Goal: Information Seeking & Learning: Learn about a topic

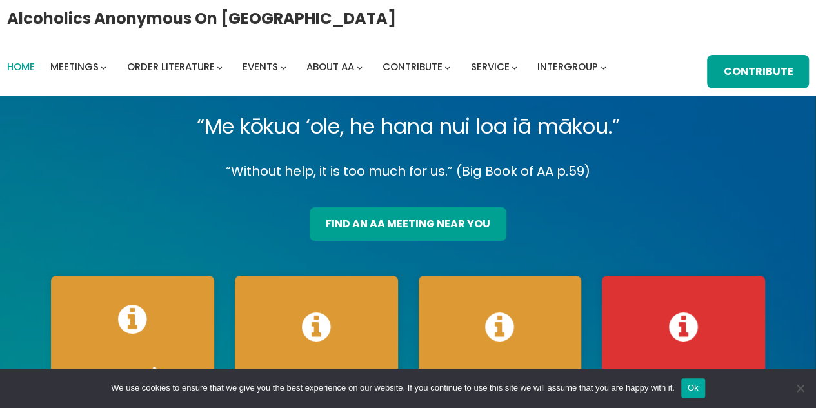
click at [30, 68] on span "Home" at bounding box center [21, 67] width 28 height 14
click at [25, 68] on span "Home" at bounding box center [21, 67] width 28 height 14
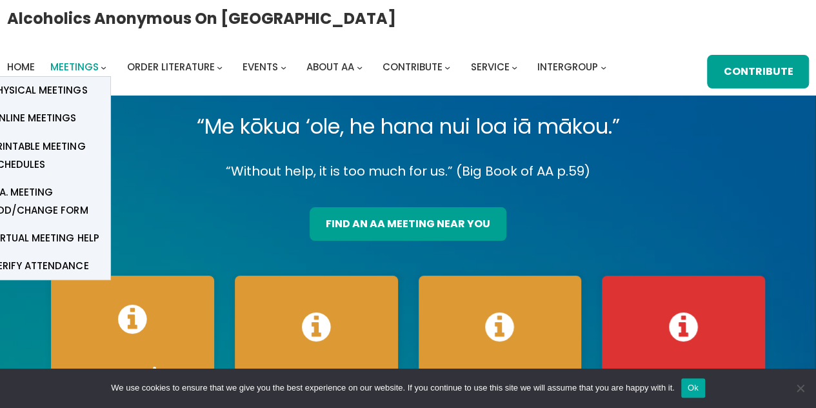
click at [85, 68] on span "Meetings" at bounding box center [74, 67] width 48 height 14
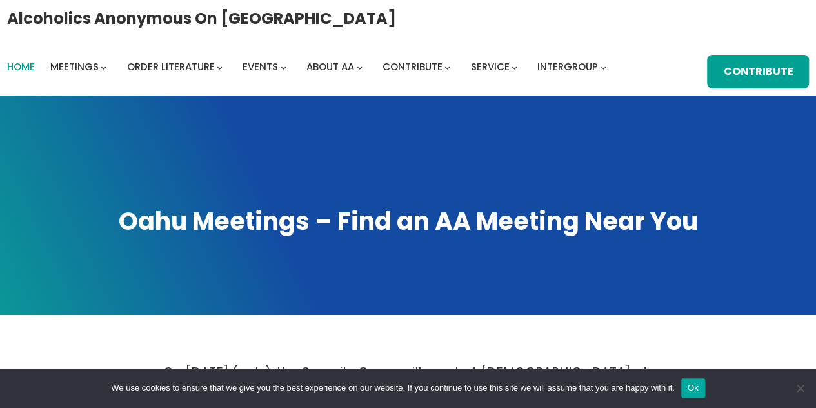
click at [34, 65] on span "Home" at bounding box center [21, 67] width 28 height 14
click at [25, 65] on span "Home" at bounding box center [21, 67] width 28 height 14
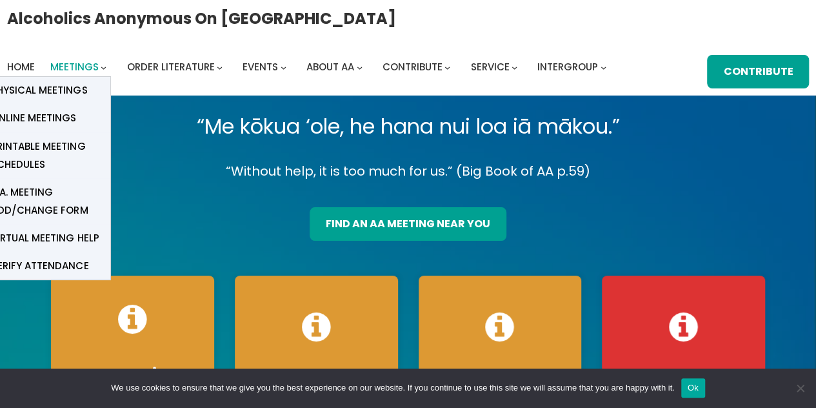
click at [81, 68] on span "Meetings" at bounding box center [74, 67] width 48 height 14
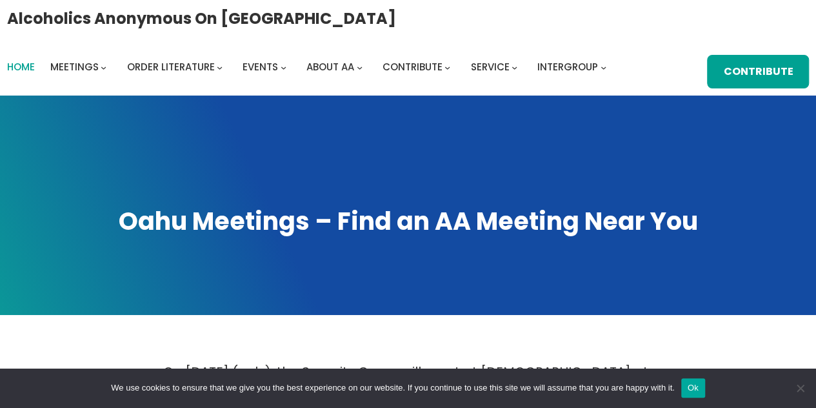
click at [25, 66] on span "Home" at bounding box center [21, 67] width 28 height 14
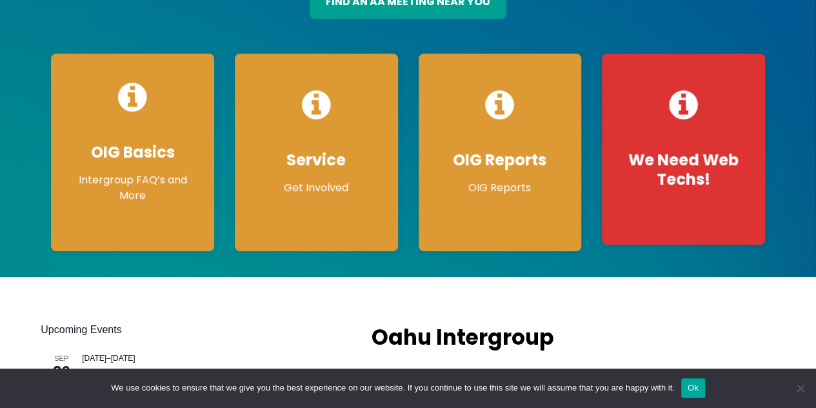
scroll to position [214, 0]
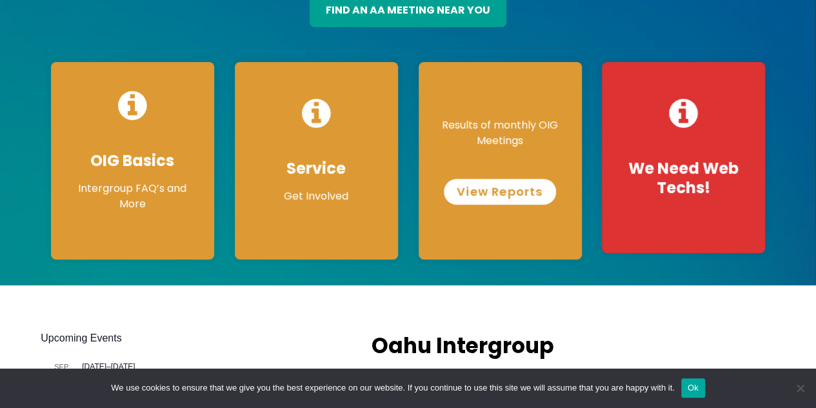
click at [512, 189] on link "View Reports" at bounding box center [500, 192] width 112 height 26
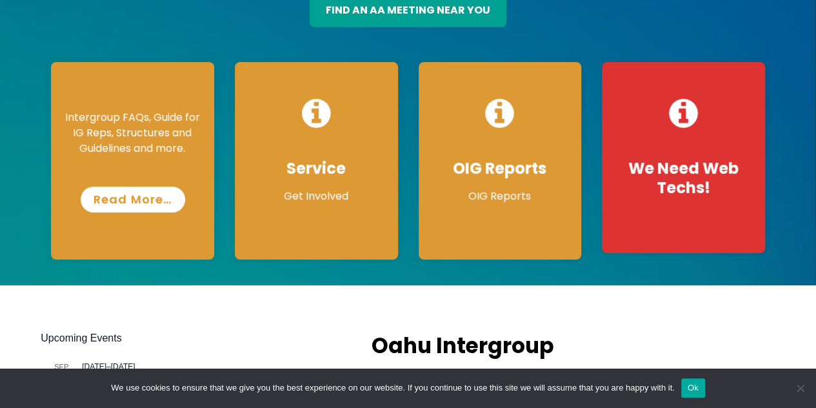
click at [145, 199] on link "Read More…" at bounding box center [133, 200] width 105 height 26
click at [133, 203] on link "Read More…" at bounding box center [133, 200] width 105 height 26
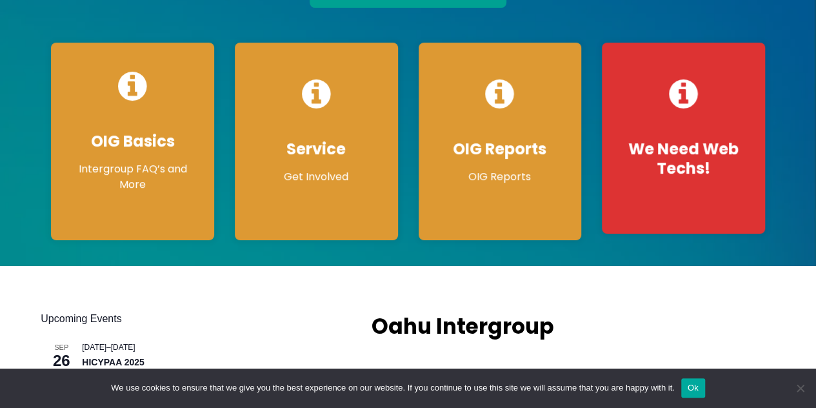
scroll to position [242, 0]
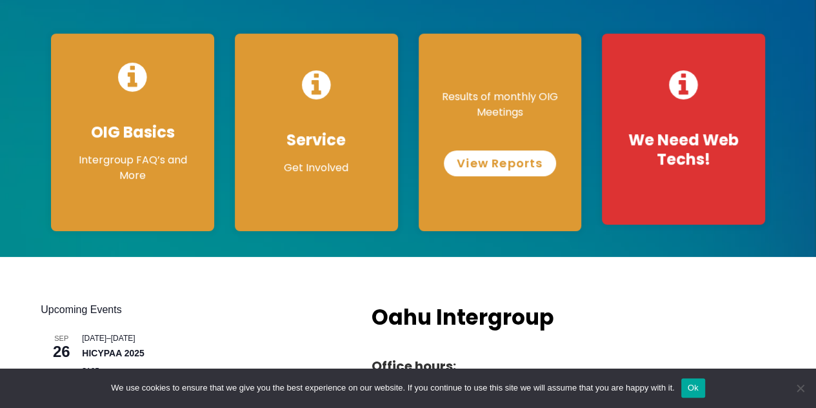
click at [509, 165] on link "View Reports" at bounding box center [500, 163] width 112 height 26
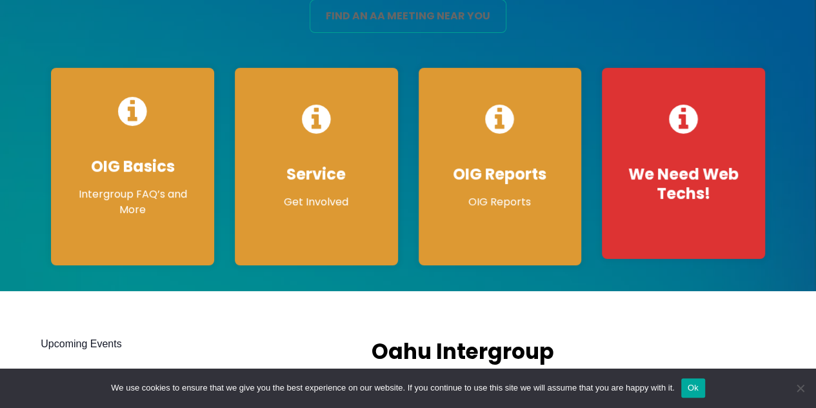
scroll to position [207, 0]
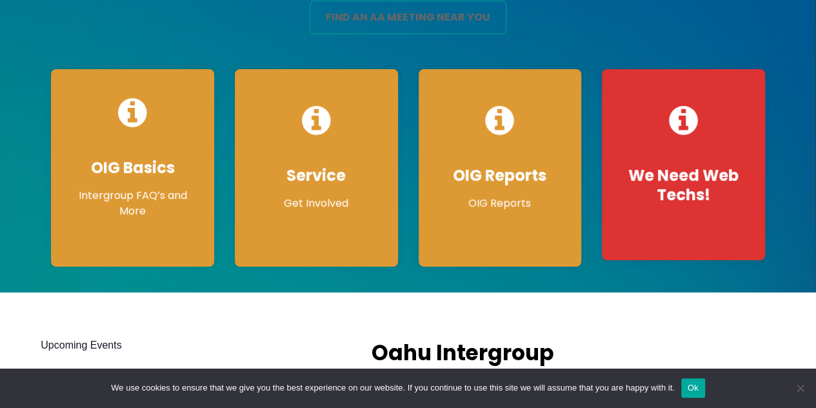
click at [310, 1] on link "find an aa meeting near you" at bounding box center [408, 18] width 197 height 34
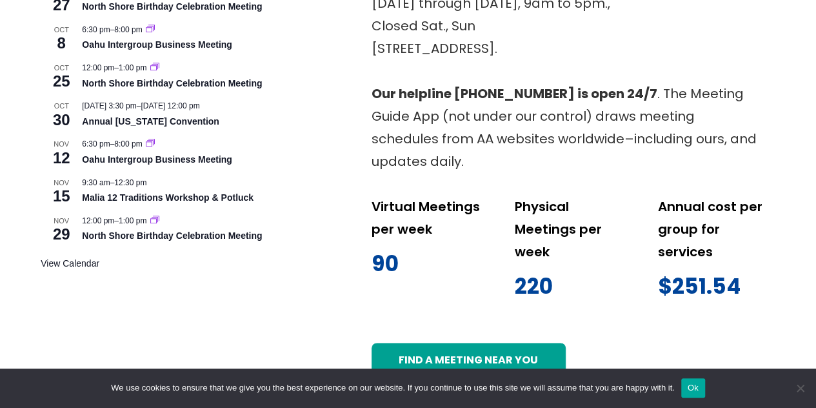
scroll to position [649, 0]
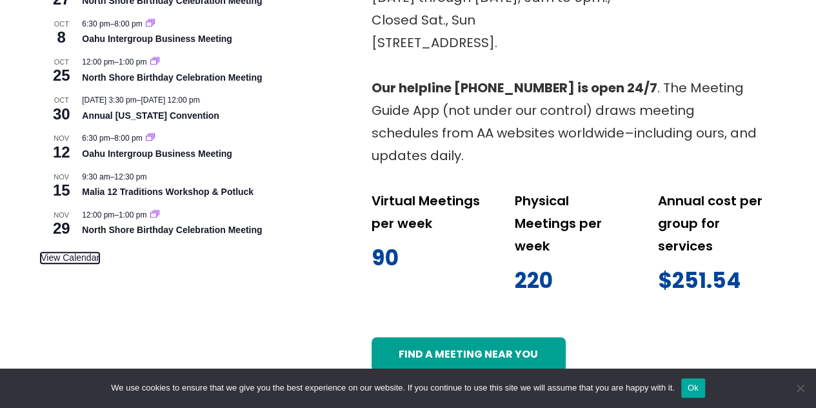
click at [75, 255] on link "View Calendar" at bounding box center [70, 257] width 59 height 11
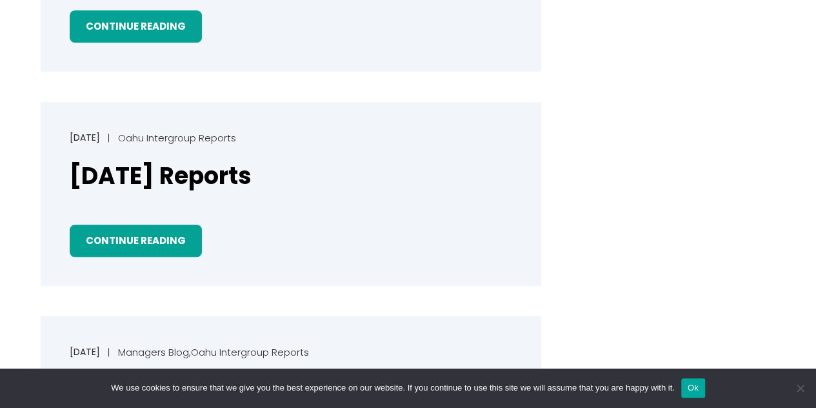
scroll to position [348, 0]
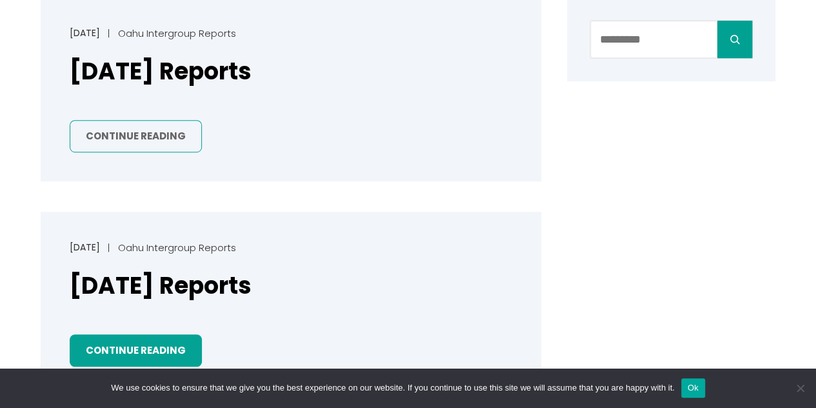
click at [167, 132] on link "Continue Reading" at bounding box center [136, 136] width 132 height 33
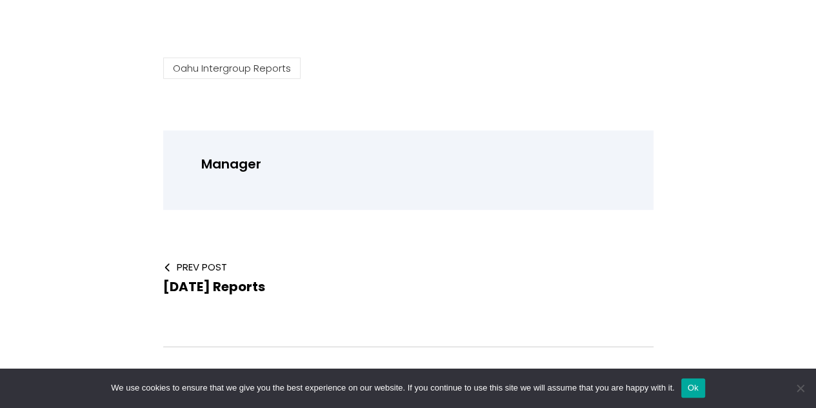
scroll to position [364, 0]
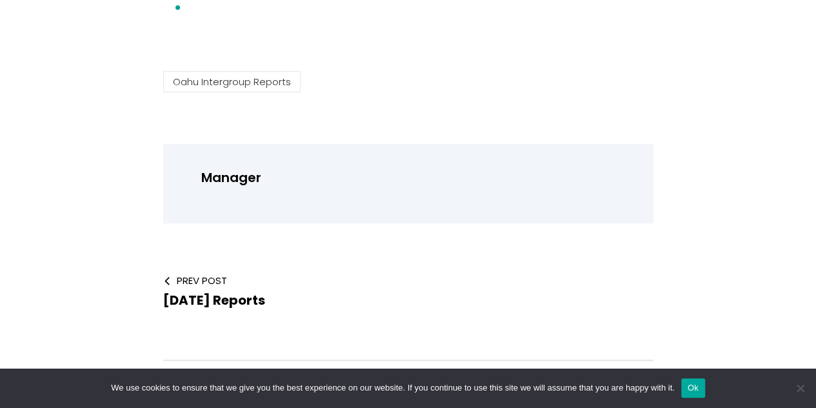
click at [396, 181] on p "Manager" at bounding box center [416, 178] width 430 height 23
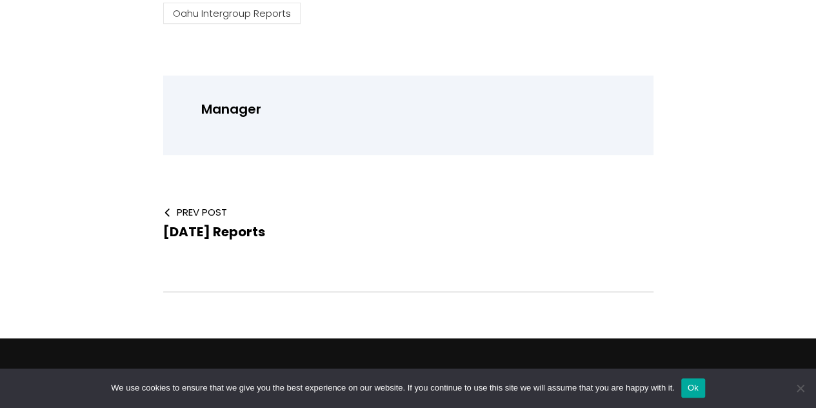
scroll to position [452, 0]
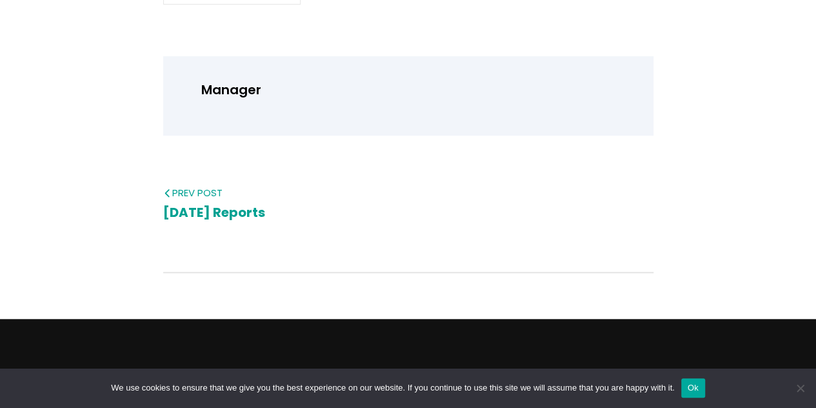
click at [240, 214] on span "[DATE] Reports" at bounding box center [214, 212] width 102 height 18
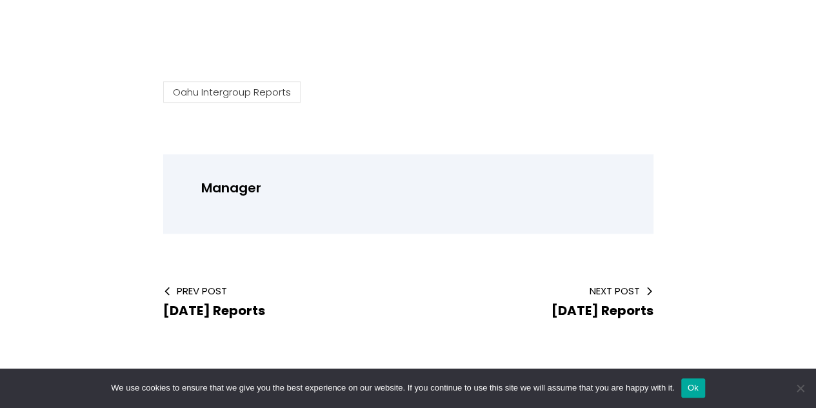
scroll to position [327, 0]
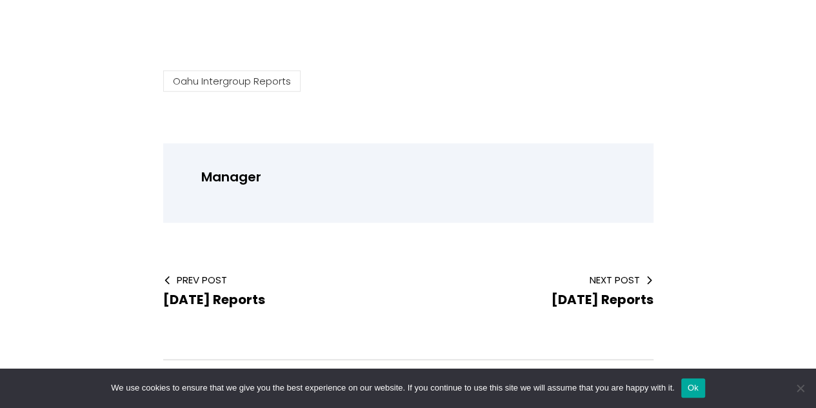
click at [256, 183] on p "Manager" at bounding box center [416, 177] width 430 height 23
click at [214, 299] on span "[DATE] Reports" at bounding box center [214, 299] width 102 height 18
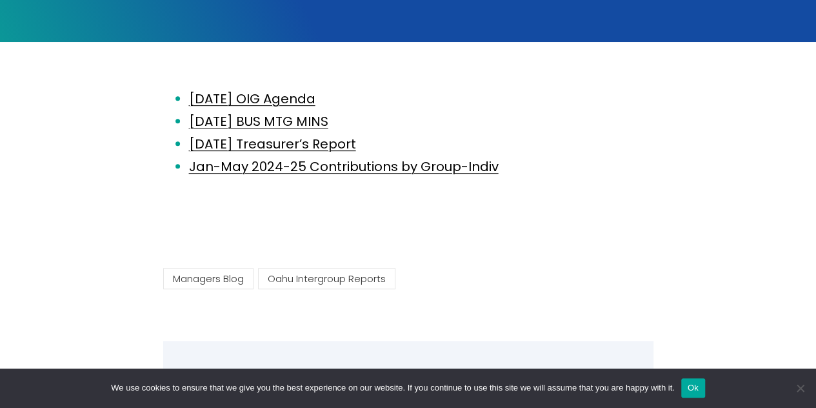
scroll to position [274, 0]
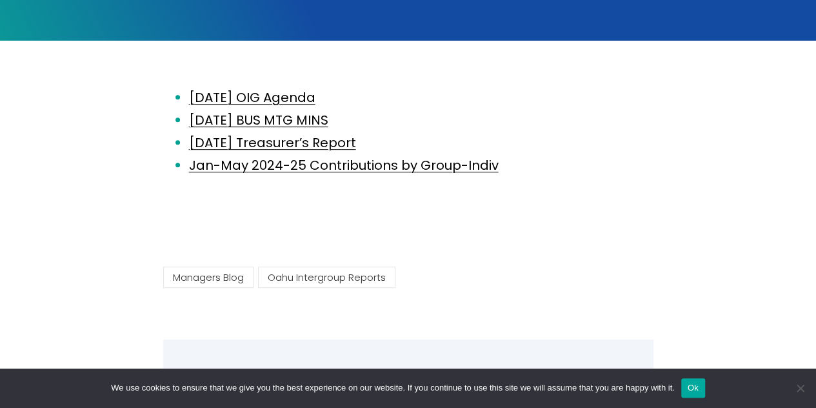
click at [816, 233] on html "Skip to content Alcoholics Anonymous on [GEOGRAPHIC_DATA] Home Meetings Physica…" at bounding box center [408, 317] width 816 height 1183
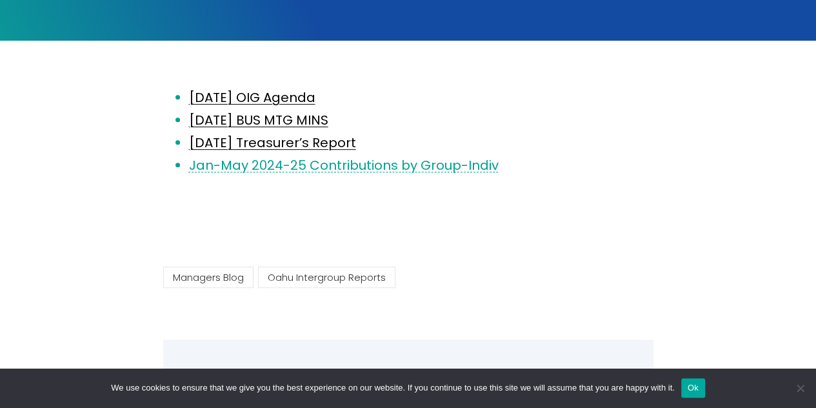
click at [339, 166] on link "Jan-May 2024-25 Contributions by Group-Indiv" at bounding box center [344, 165] width 310 height 18
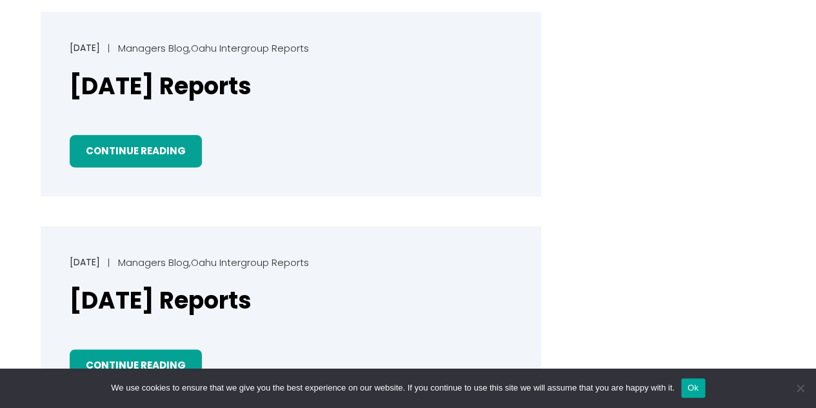
scroll to position [772, 0]
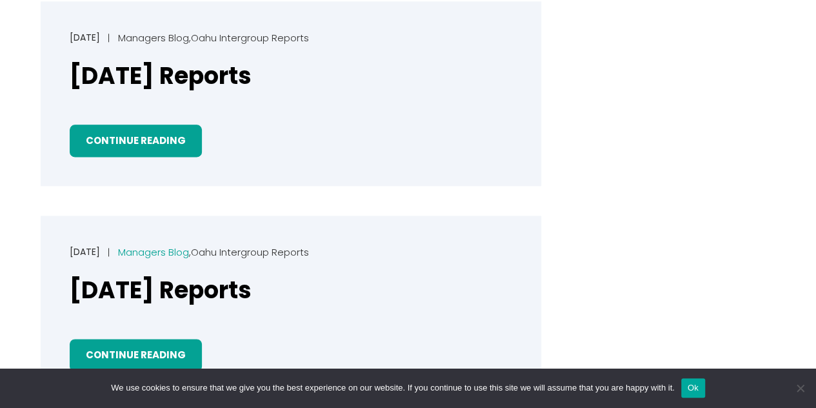
click at [176, 253] on link "Managers Blog" at bounding box center [153, 252] width 71 height 14
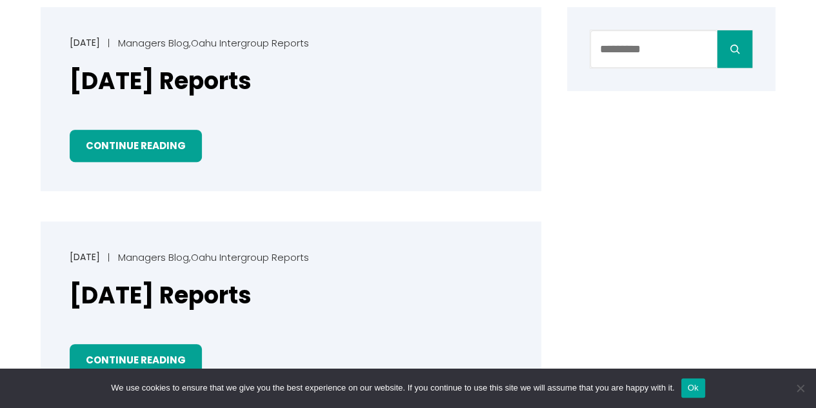
scroll to position [345, 0]
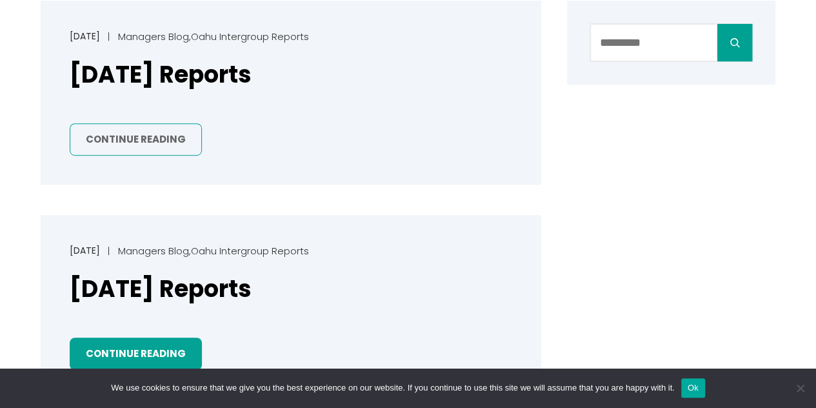
click at [110, 135] on link "Continue Reading" at bounding box center [136, 139] width 132 height 33
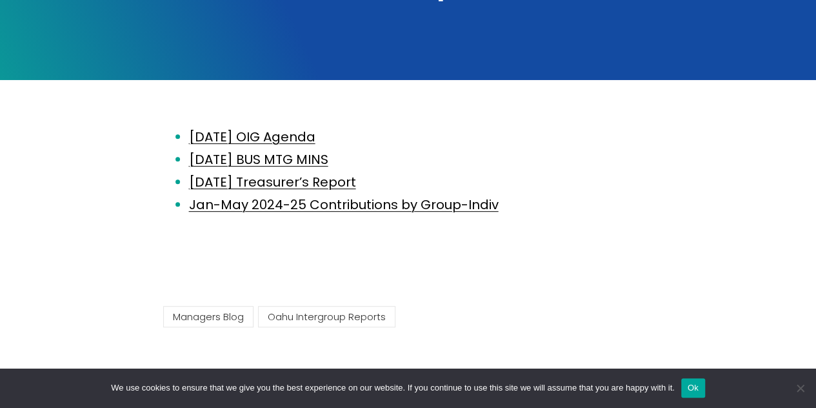
scroll to position [236, 0]
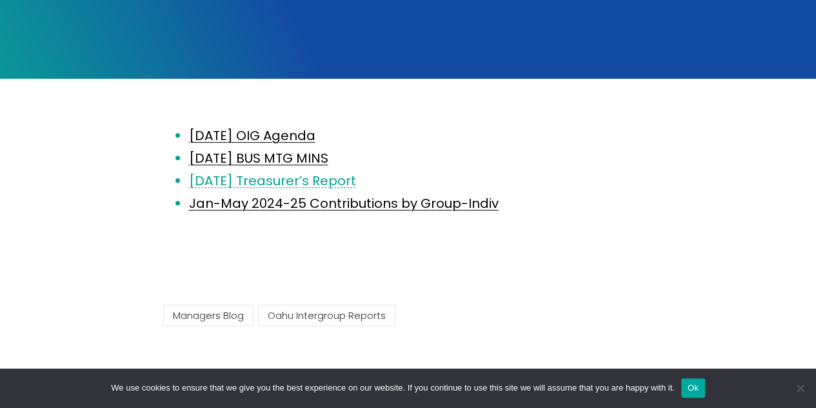
click at [311, 179] on link "[DATE] Treasurer’s Report" at bounding box center [272, 181] width 167 height 18
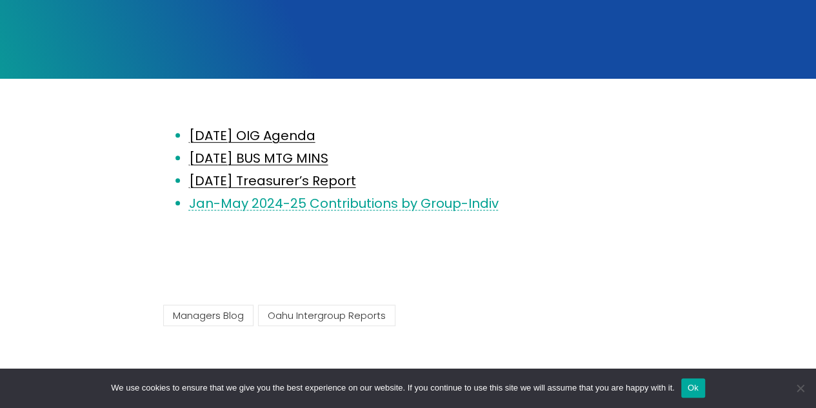
click at [266, 199] on link "Jan-May 2024-25 Contributions by Group-Indiv" at bounding box center [344, 203] width 310 height 18
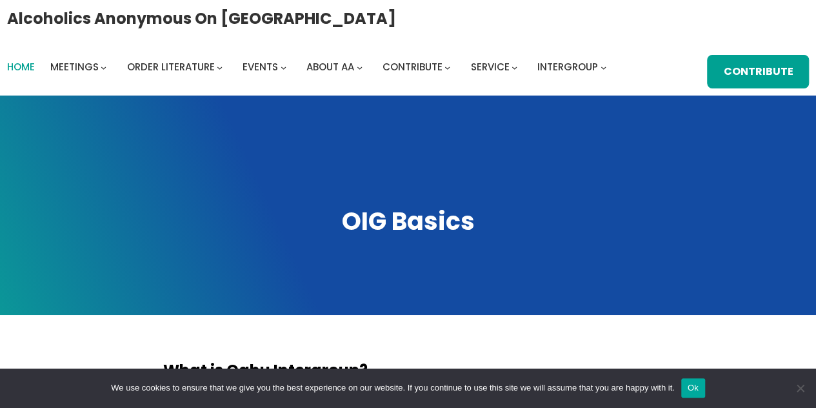
click at [22, 69] on span "Home" at bounding box center [21, 67] width 28 height 14
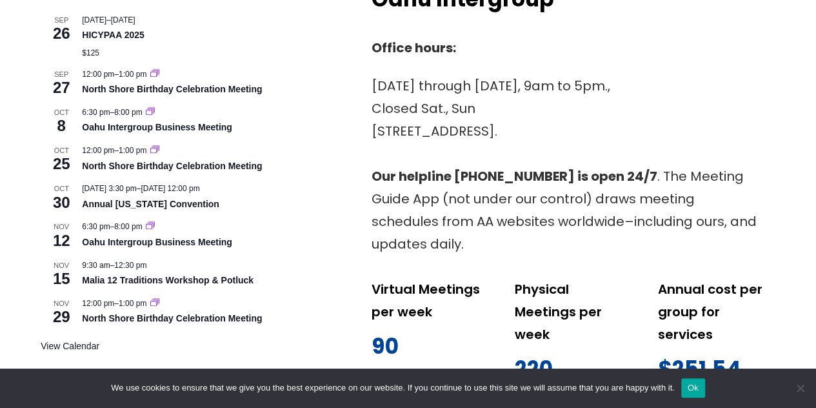
scroll to position [551, 0]
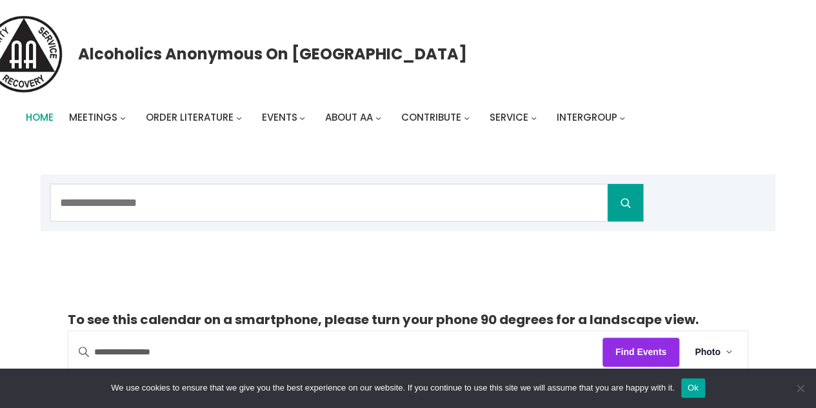
click at [34, 117] on span "Home" at bounding box center [40, 117] width 28 height 14
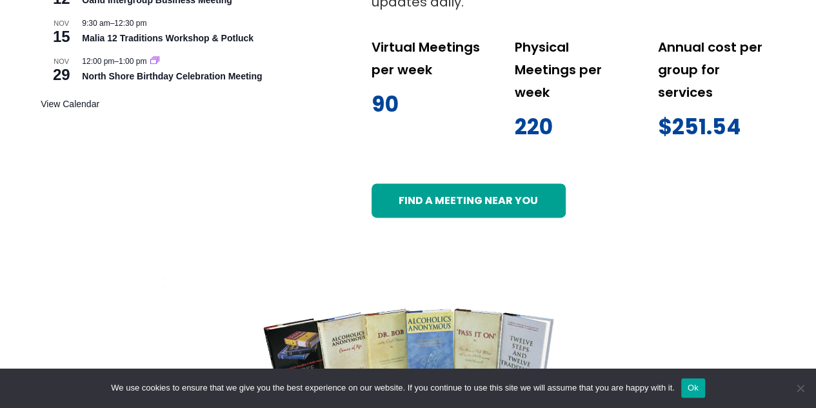
scroll to position [781, 0]
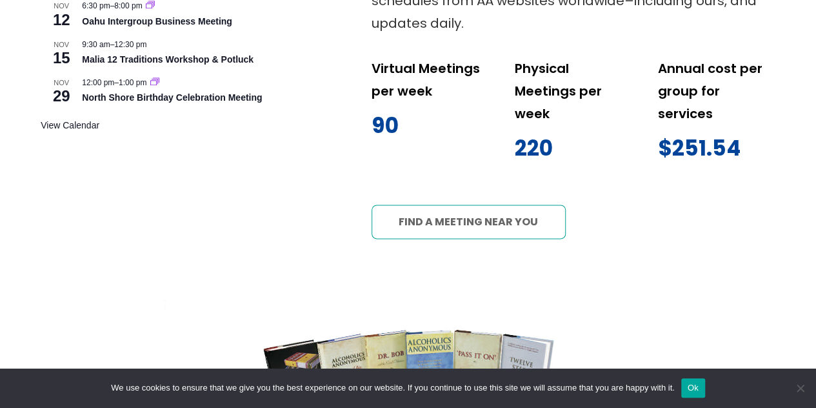
click at [492, 219] on link "Find a meeting near you" at bounding box center [469, 222] width 194 height 34
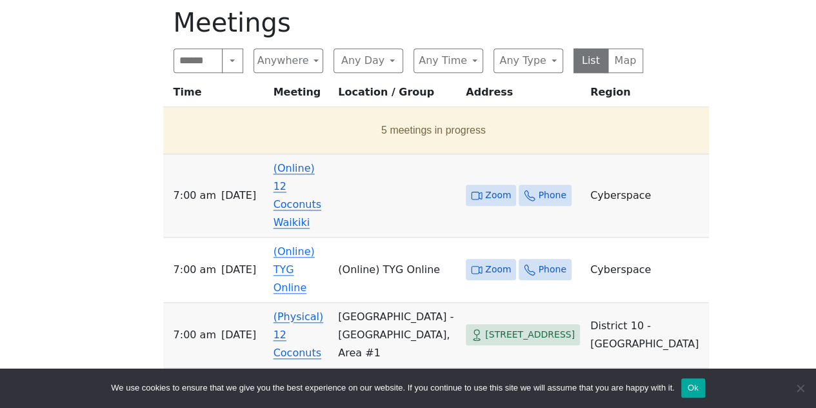
scroll to position [571, 0]
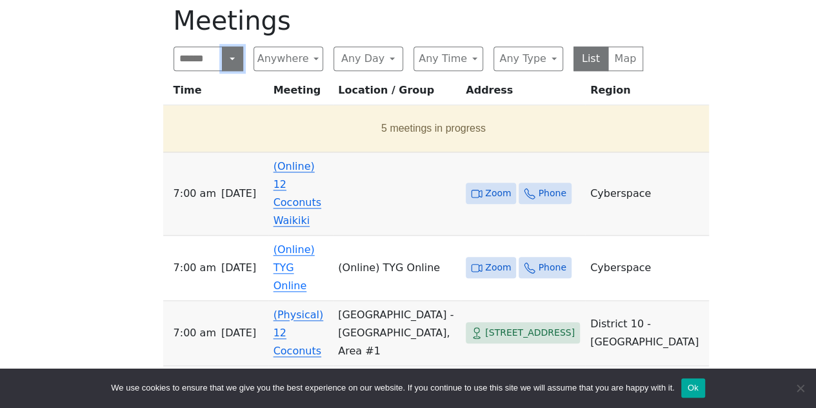
click at [231, 56] on button "Search" at bounding box center [232, 58] width 21 height 25
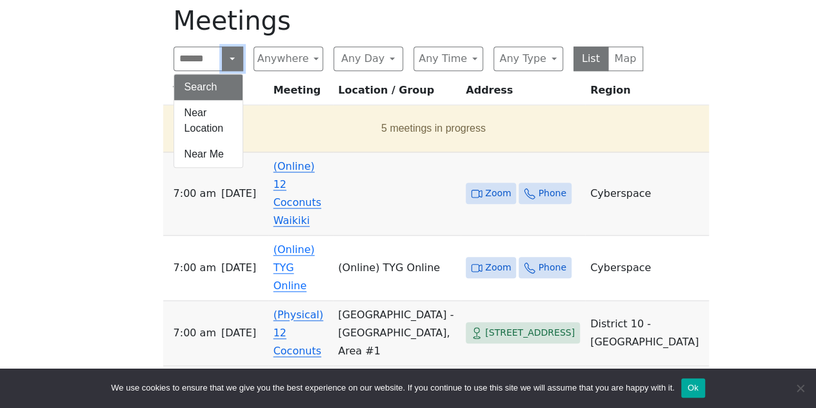
click at [231, 56] on button "Search" at bounding box center [232, 58] width 21 height 25
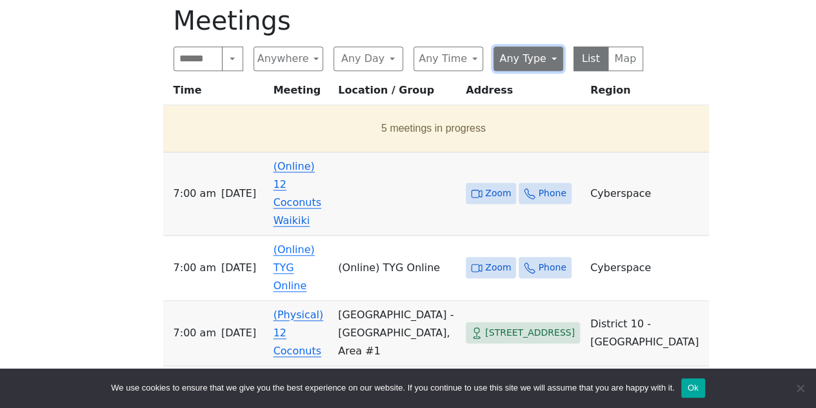
click at [556, 56] on button "Any Type" at bounding box center [529, 58] width 70 height 25
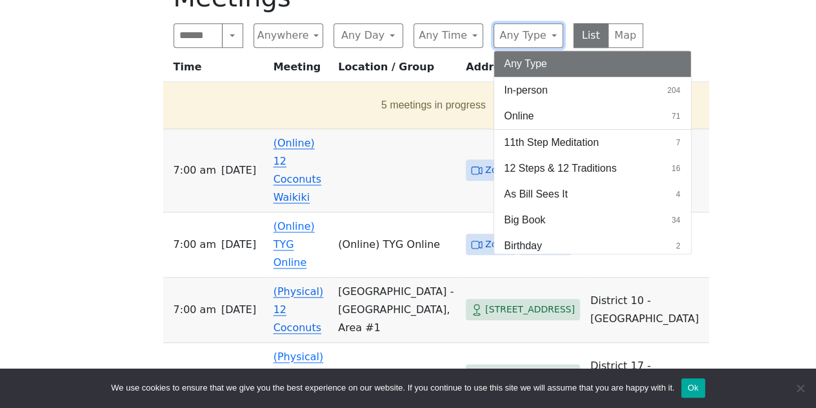
scroll to position [592, 0]
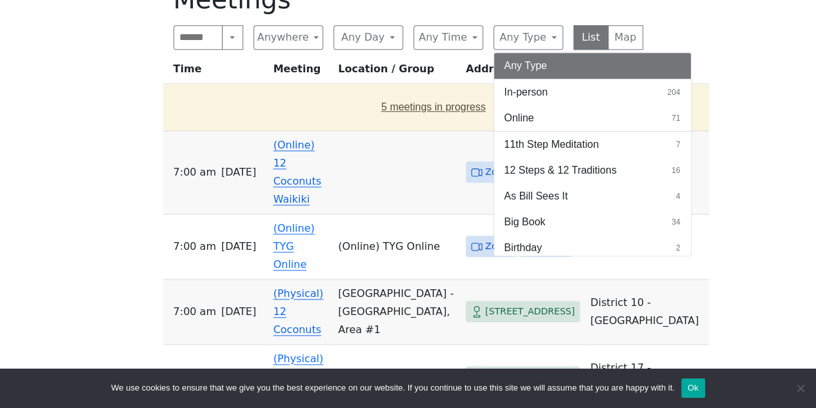
click at [429, 105] on button "5 meetings in progress" at bounding box center [433, 107] width 531 height 36
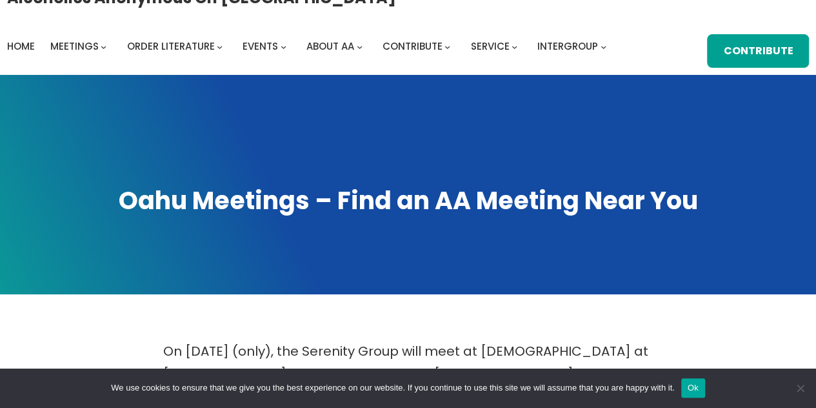
scroll to position [0, 0]
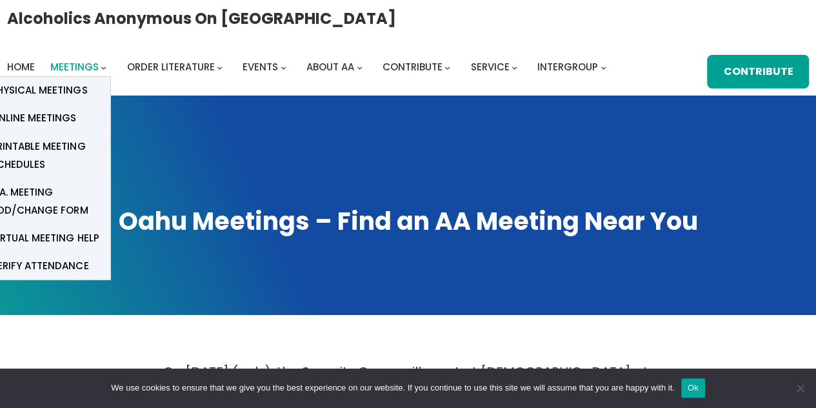
click at [79, 72] on span "Meetings" at bounding box center [74, 67] width 48 height 14
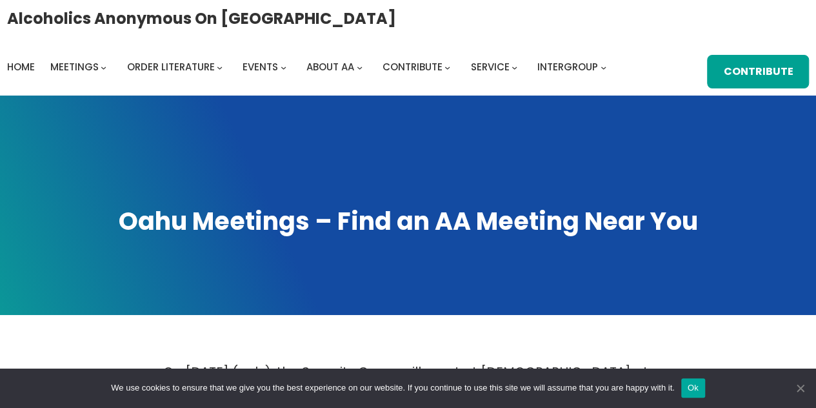
click at [800, 388] on span "Cookie Notice" at bounding box center [800, 387] width 13 height 13
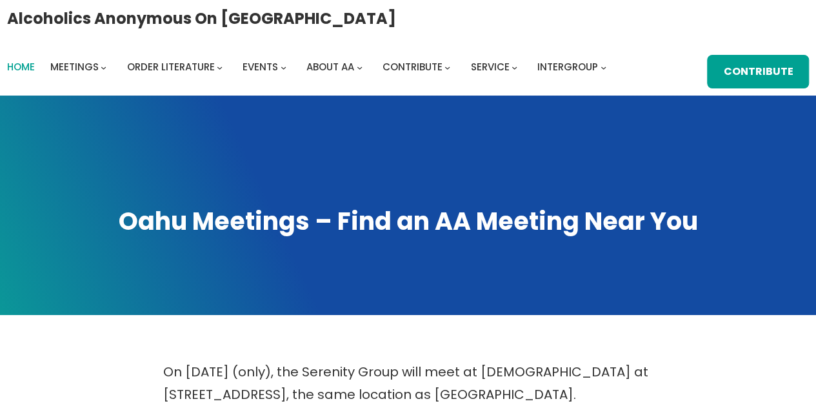
click at [31, 71] on span "Home" at bounding box center [21, 67] width 28 height 14
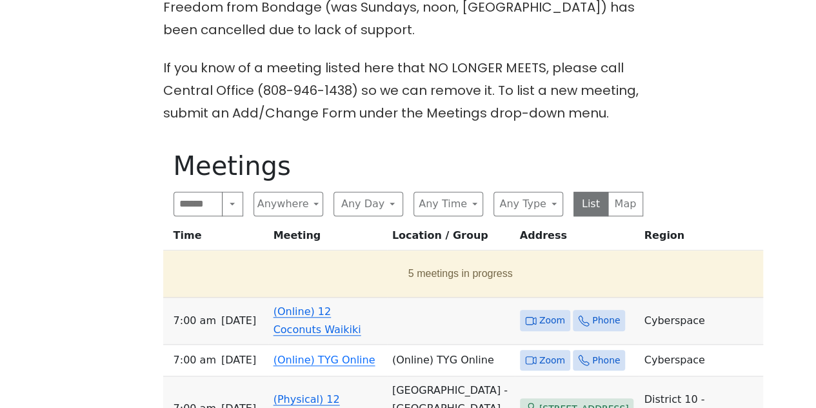
scroll to position [622, 0]
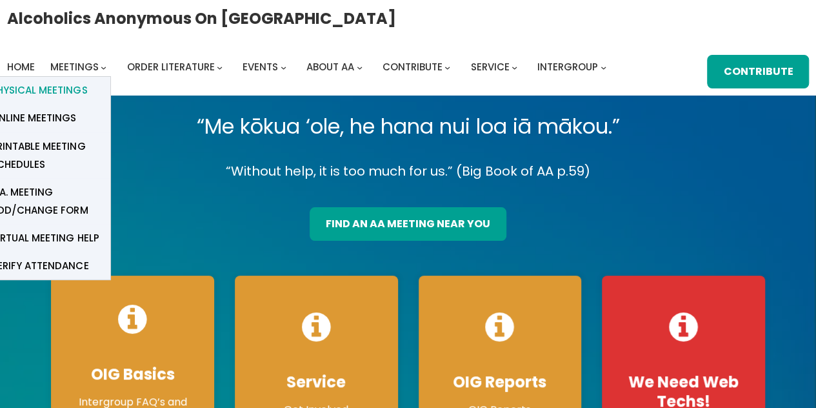
click at [68, 90] on span "Physical Meetings" at bounding box center [39, 90] width 96 height 18
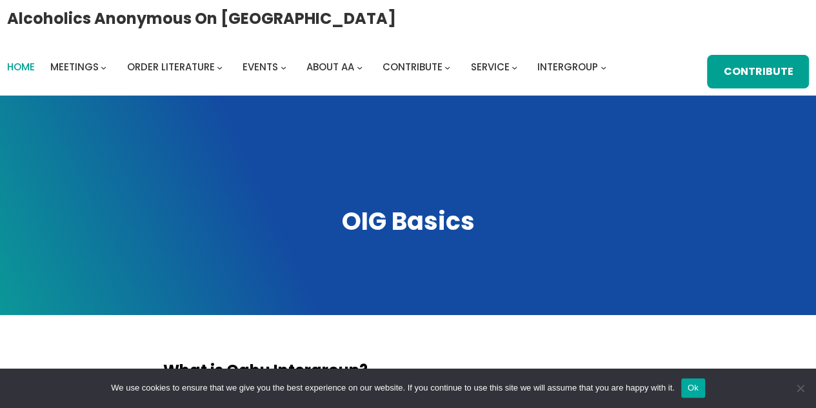
click at [27, 65] on span "Home" at bounding box center [21, 67] width 28 height 14
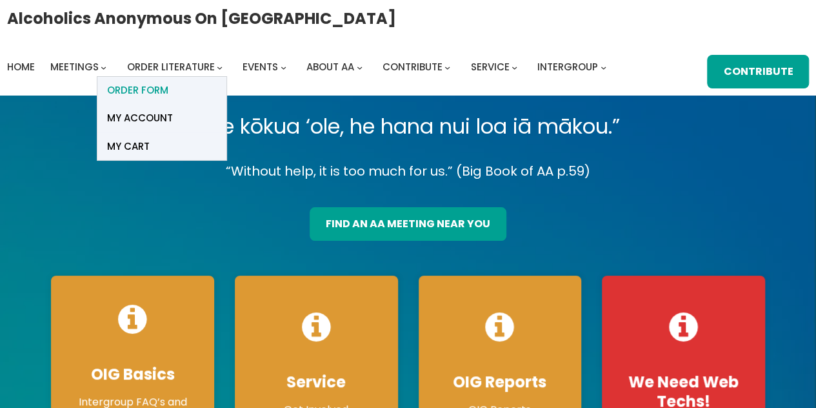
click at [156, 94] on span "ORDER FORM" at bounding box center [137, 90] width 61 height 18
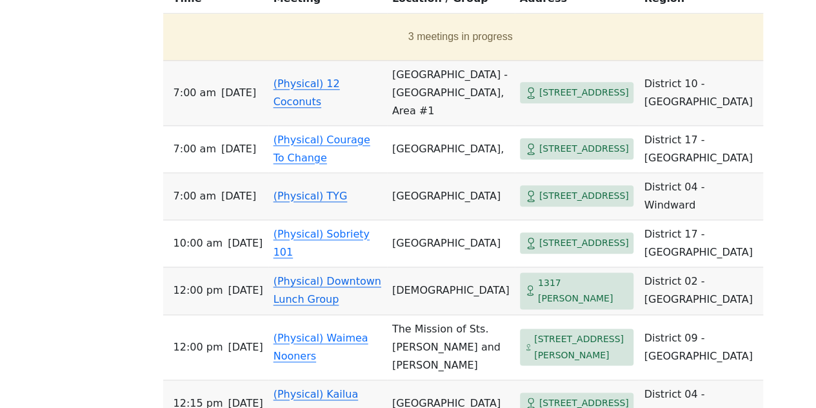
scroll to position [634, 0]
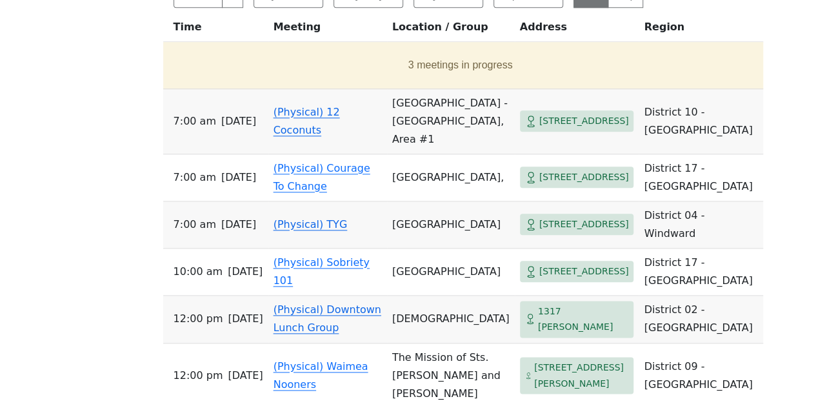
click at [306, 106] on link "(Physical) 12 Coconuts" at bounding box center [307, 121] width 66 height 30
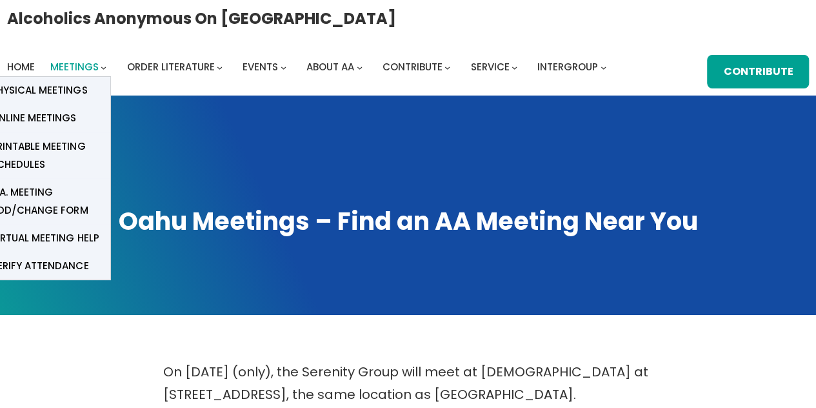
click at [68, 69] on span "Meetings" at bounding box center [74, 67] width 48 height 14
click at [47, 119] on span "Online Meetings" at bounding box center [33, 118] width 85 height 18
click at [34, 148] on span "Printable Meeting Schedules" at bounding box center [46, 155] width 110 height 36
click at [47, 201] on span "A.A. Meeting Add/Change Form" at bounding box center [46, 201] width 110 height 36
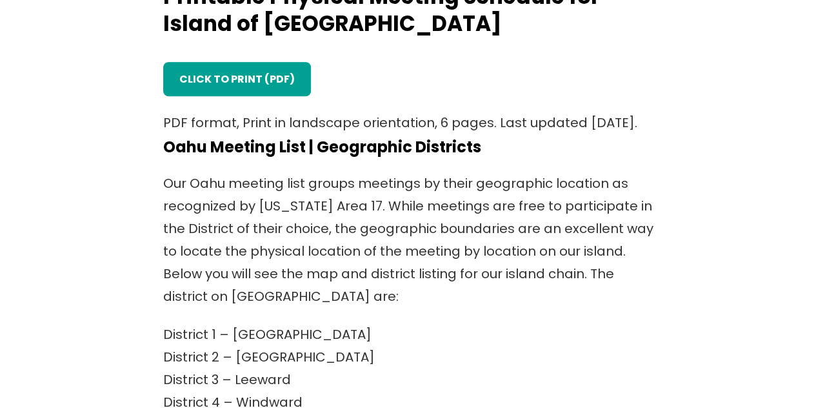
scroll to position [384, 0]
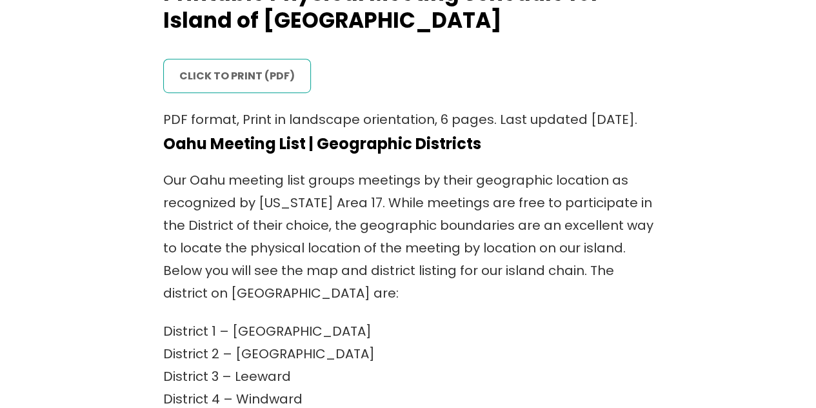
click at [227, 76] on link "click to print (PDF)" at bounding box center [237, 76] width 148 height 34
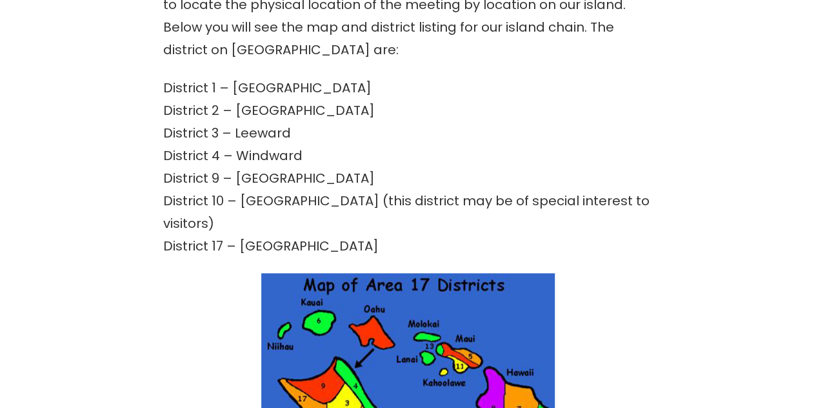
scroll to position [622, 0]
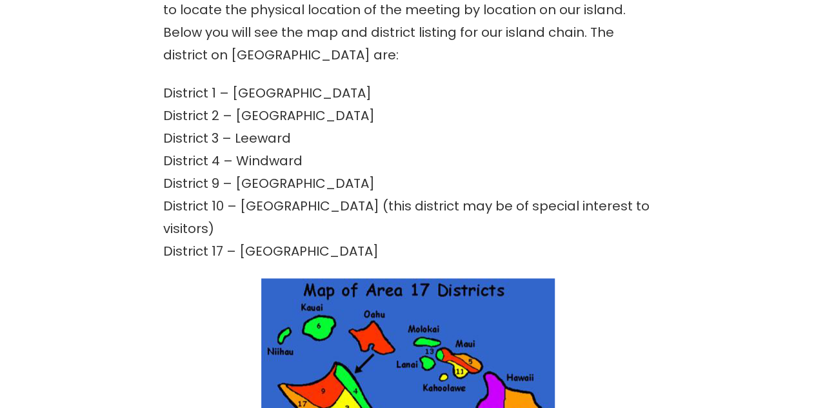
click at [370, 336] on img at bounding box center [408, 372] width 294 height 188
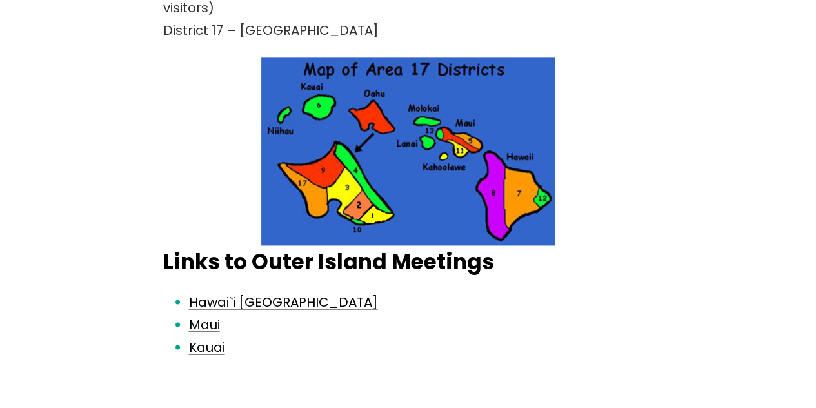
scroll to position [892, 0]
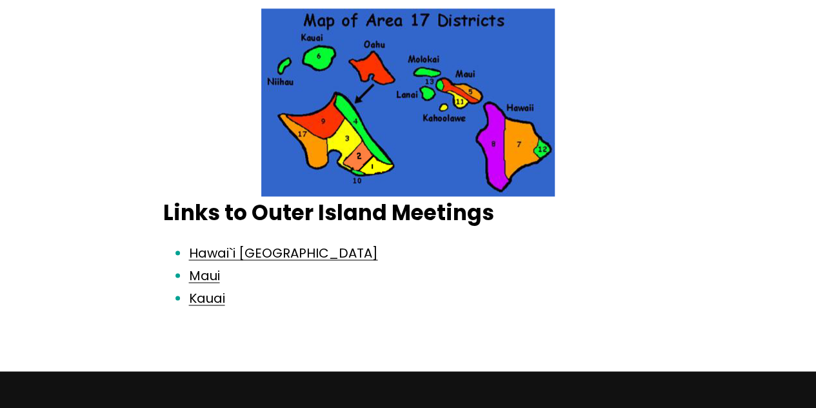
click at [354, 115] on img at bounding box center [408, 102] width 294 height 188
click at [321, 121] on img at bounding box center [408, 102] width 294 height 188
click at [309, 152] on img at bounding box center [408, 102] width 294 height 188
click at [346, 138] on img at bounding box center [408, 102] width 294 height 188
drag, startPoint x: 358, startPoint y: 157, endPoint x: 380, endPoint y: 162, distance: 23.2
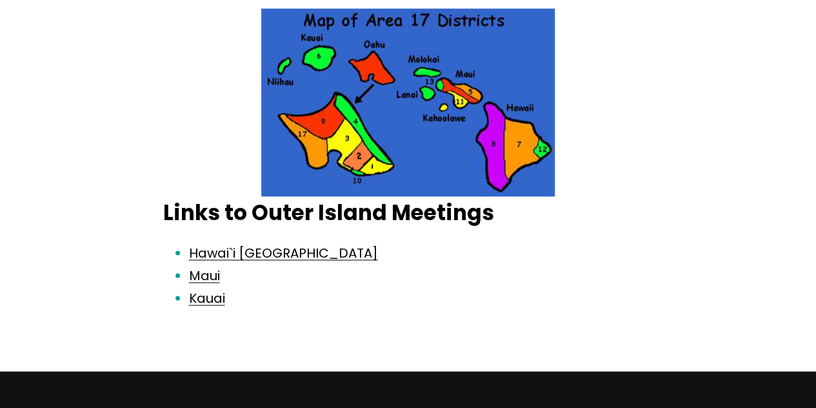
click at [358, 157] on img at bounding box center [408, 102] width 294 height 188
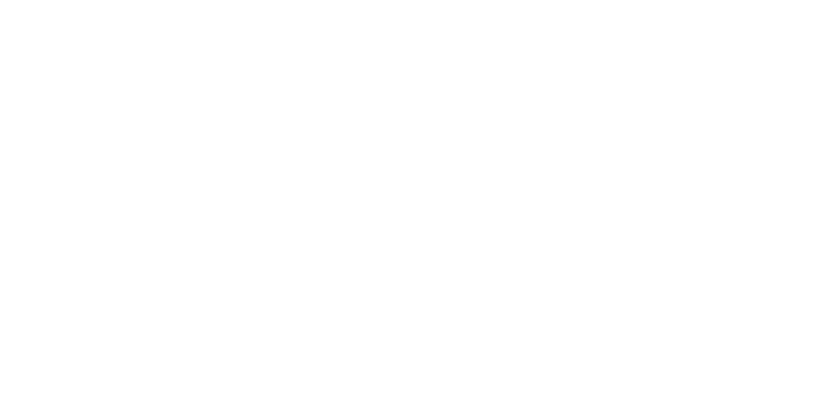
scroll to position [1447, 0]
drag, startPoint x: 821, startPoint y: 86, endPoint x: 825, endPoint y: 356, distance: 269.8
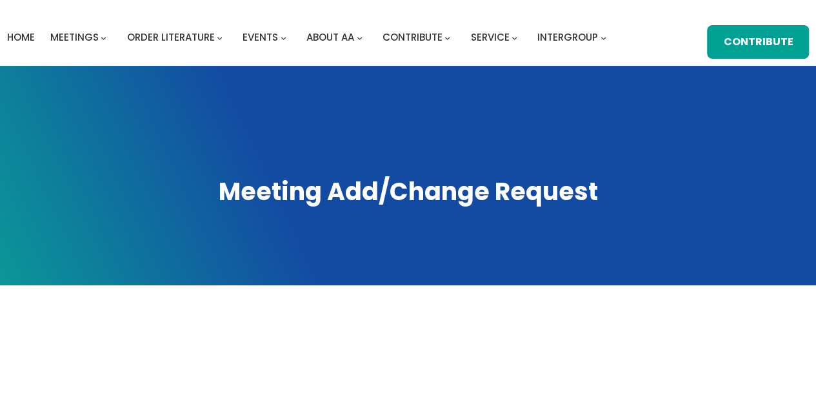
scroll to position [0, 0]
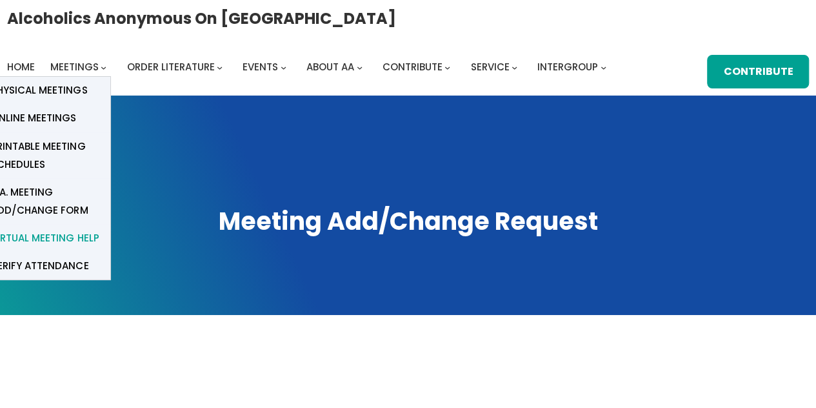
click at [40, 240] on span "Virtual Meeting Help" at bounding box center [45, 238] width 108 height 18
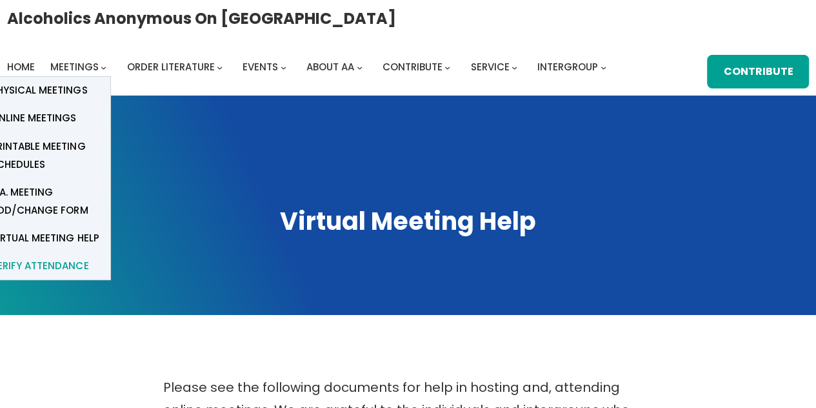
click at [54, 265] on span "verify attendance" at bounding box center [39, 266] width 97 height 18
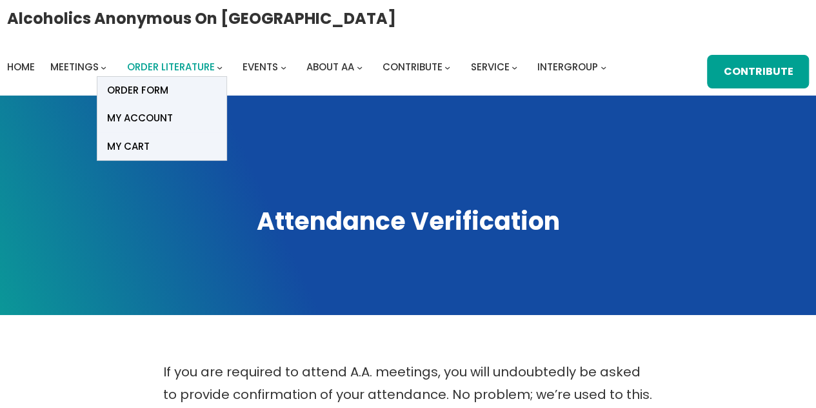
click at [147, 64] on span "Order Literature" at bounding box center [170, 67] width 88 height 14
click at [187, 67] on span "Order Literature" at bounding box center [170, 67] width 88 height 14
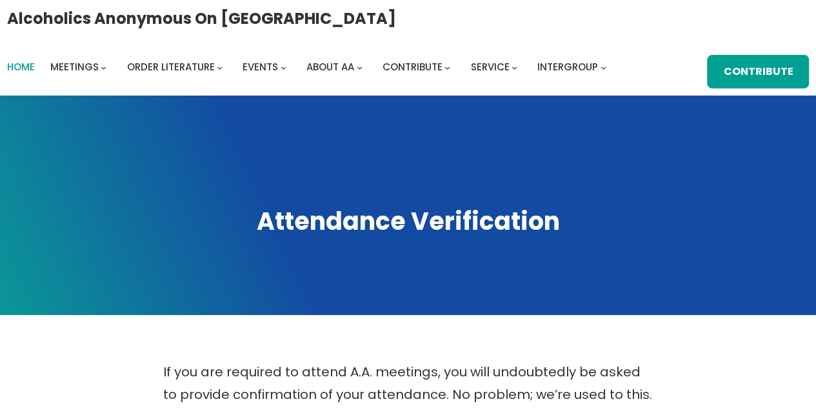
click at [19, 70] on span "Home" at bounding box center [21, 67] width 28 height 14
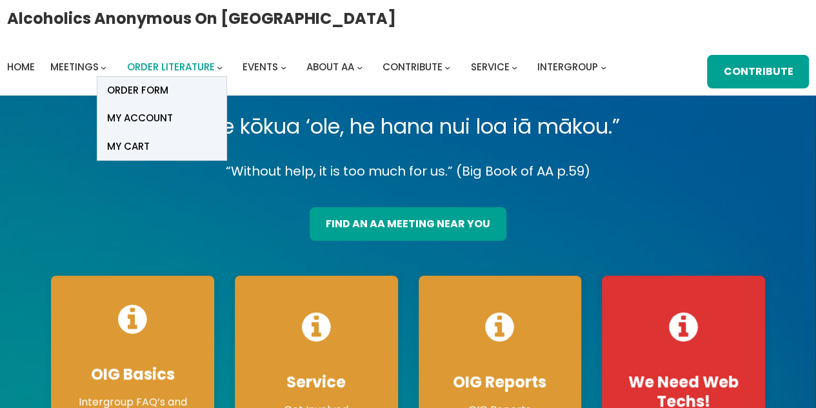
click at [192, 66] on span "Order Literature" at bounding box center [170, 67] width 88 height 14
click at [172, 92] on link "ORDER FORM" at bounding box center [161, 91] width 129 height 28
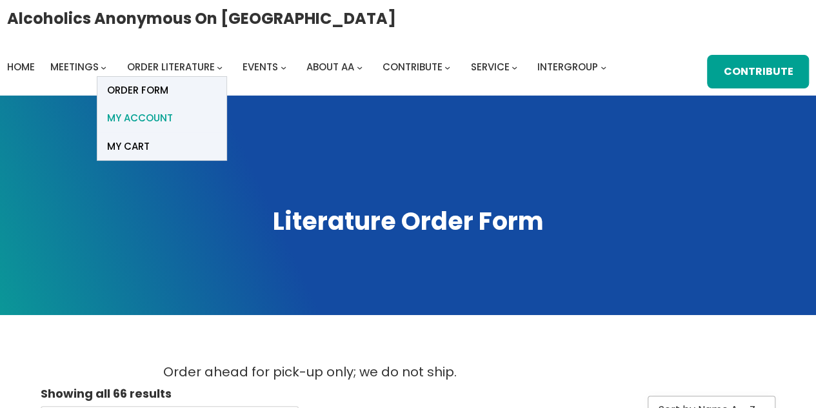
click at [157, 120] on span "My account" at bounding box center [140, 118] width 66 height 18
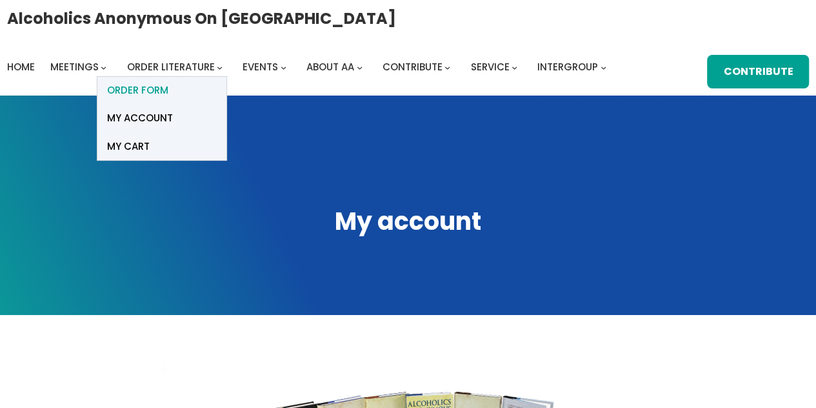
click at [163, 89] on span "ORDER FORM" at bounding box center [137, 90] width 61 height 18
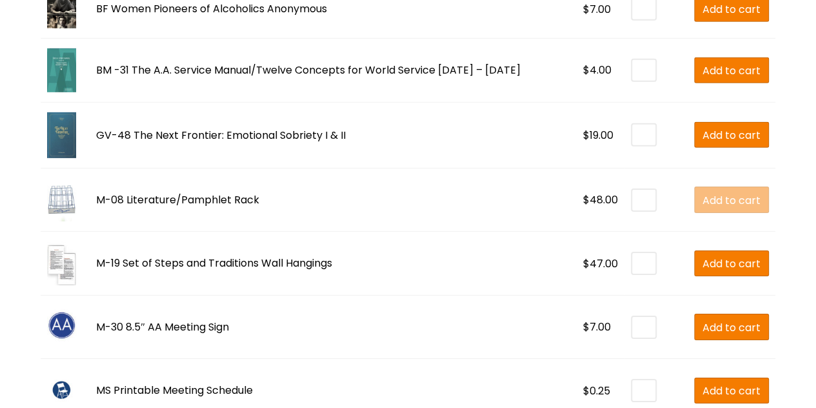
scroll to position [1837, 0]
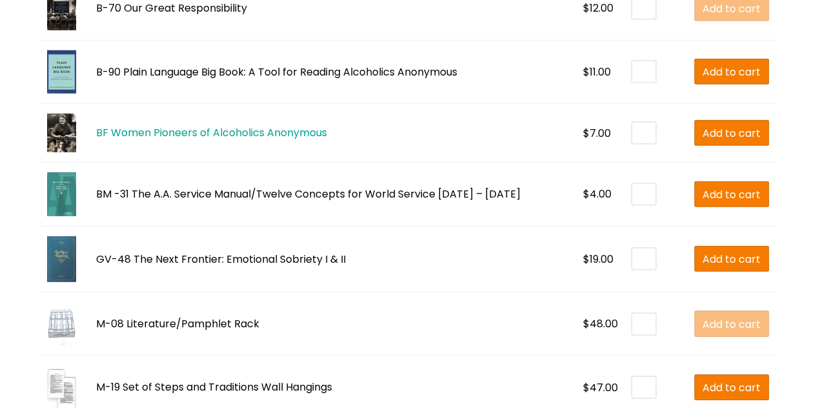
click at [147, 126] on link "BF Women Pioneers of Alcoholics Anonymous" at bounding box center [211, 132] width 231 height 15
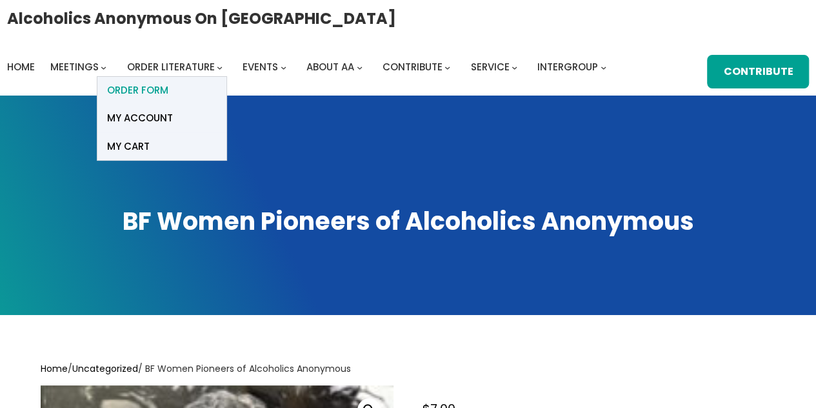
click at [159, 90] on span "ORDER FORM" at bounding box center [137, 90] width 61 height 18
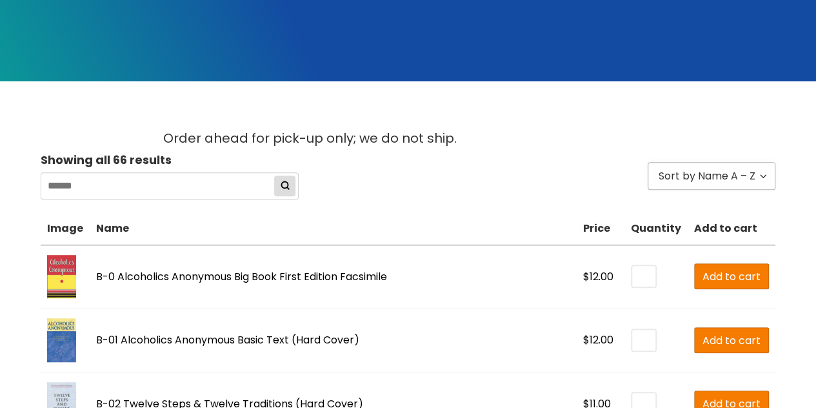
scroll to position [239, 0]
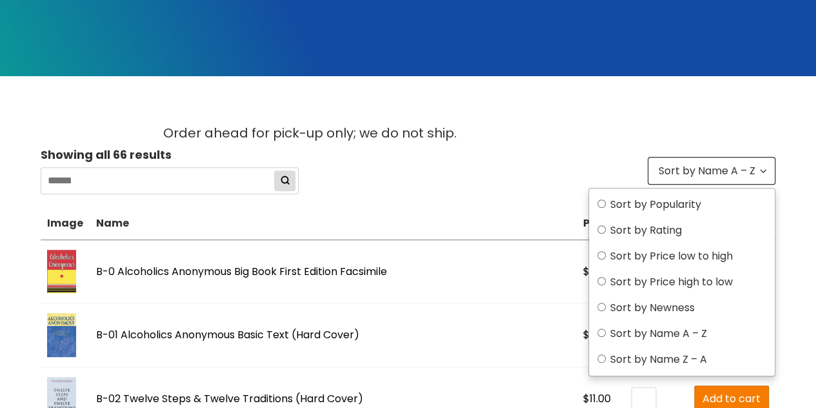
click at [761, 171] on icon at bounding box center [763, 171] width 10 height 10
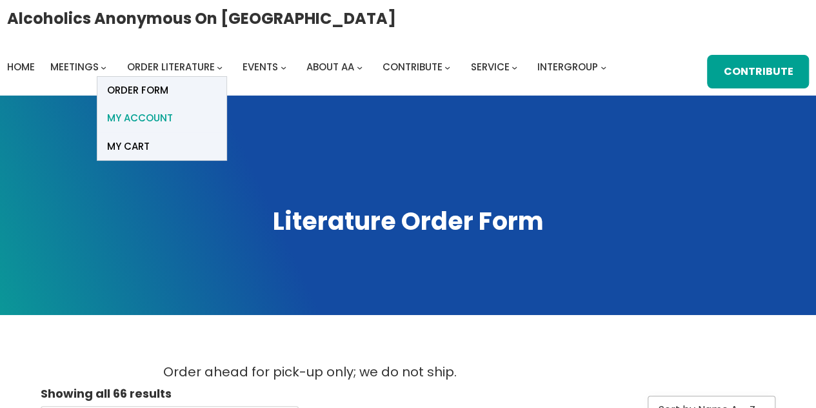
click at [155, 117] on span "My account" at bounding box center [140, 118] width 66 height 18
click at [147, 118] on span "My account" at bounding box center [140, 118] width 66 height 18
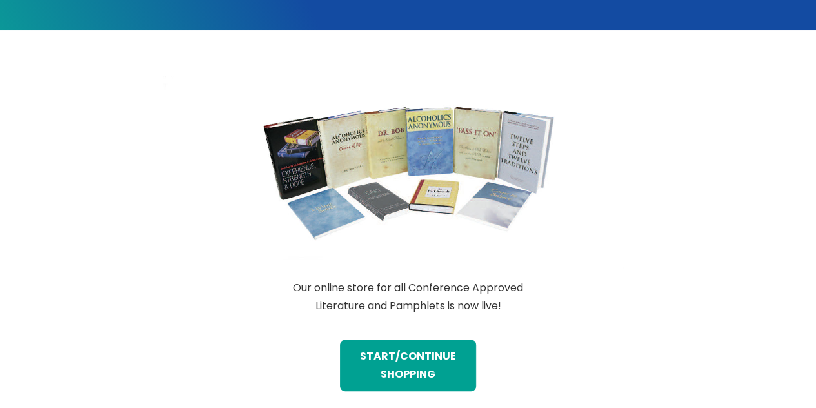
scroll to position [288, 0]
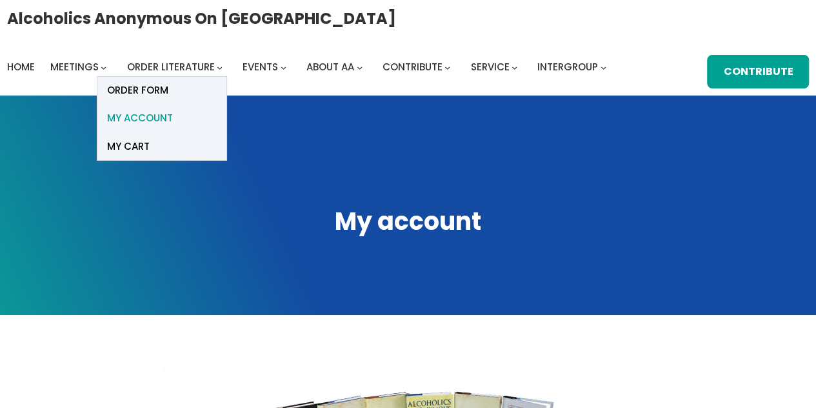
click at [152, 120] on span "My account" at bounding box center [140, 118] width 66 height 18
click at [133, 147] on span "My Cart" at bounding box center [128, 146] width 43 height 18
click at [131, 147] on span "My Cart" at bounding box center [128, 146] width 43 height 18
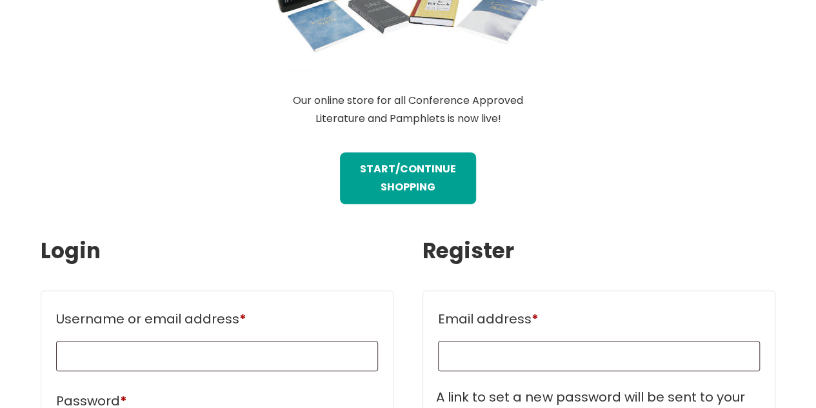
scroll to position [572, 0]
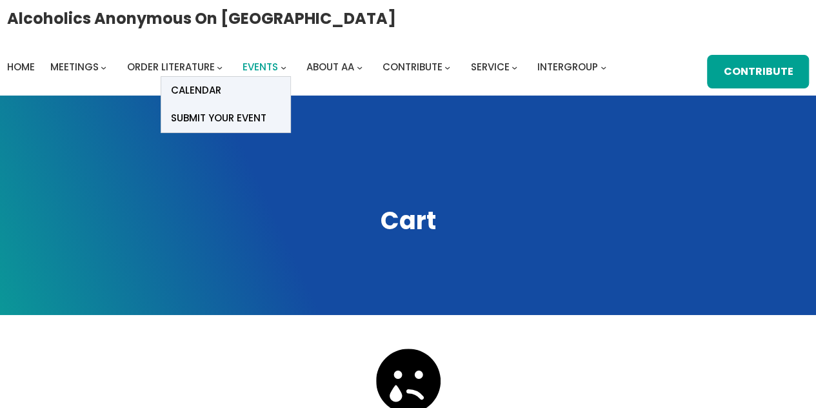
click at [262, 66] on span "Events" at bounding box center [260, 67] width 35 height 14
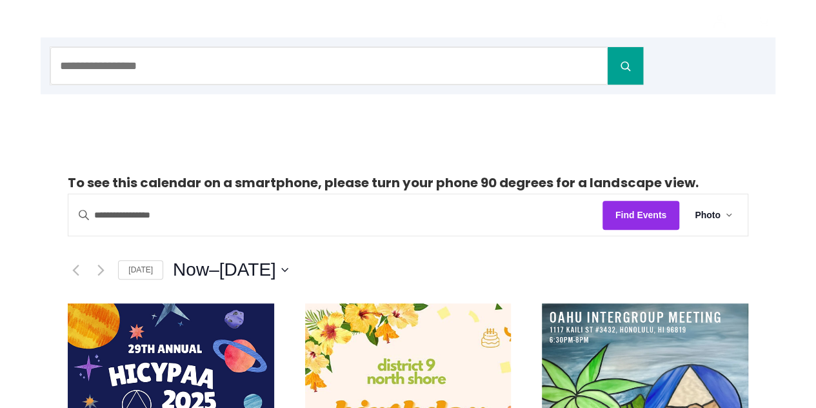
scroll to position [130, 0]
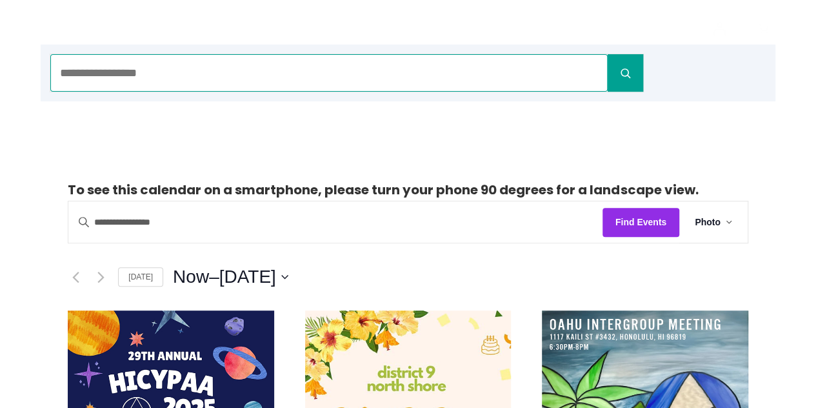
click at [463, 80] on input "Search" at bounding box center [329, 72] width 558 height 37
click at [608, 54] on button "Search" at bounding box center [625, 72] width 35 height 37
drag, startPoint x: 119, startPoint y: 71, endPoint x: 61, endPoint y: 72, distance: 58.7
click at [61, 72] on input "*****" at bounding box center [329, 72] width 558 height 37
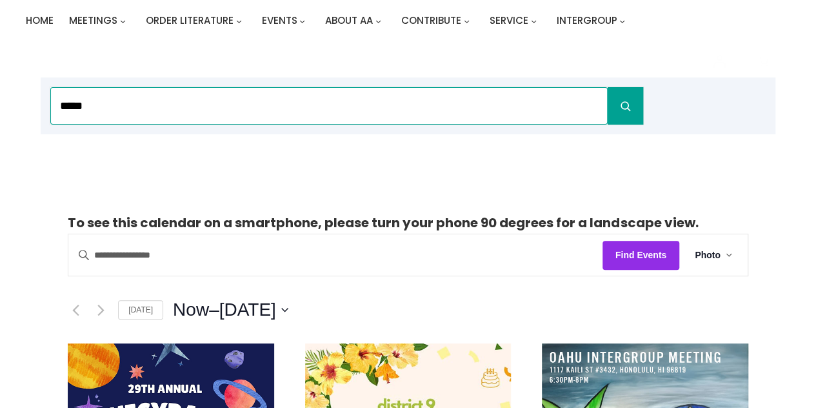
scroll to position [7, 0]
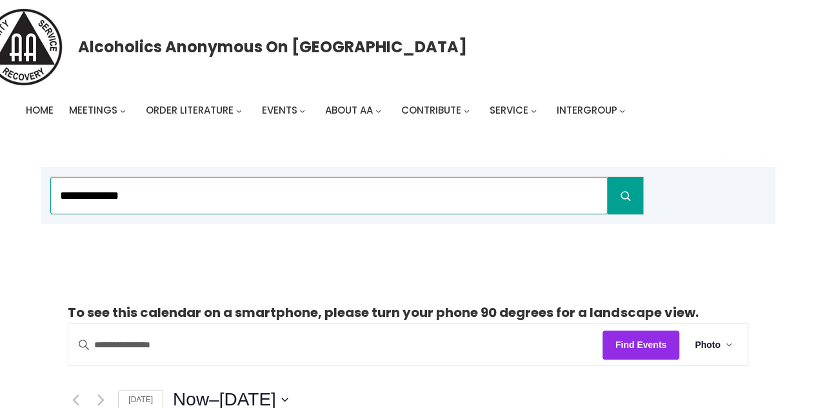
type input "**********"
click at [608, 177] on button "Search" at bounding box center [625, 195] width 35 height 37
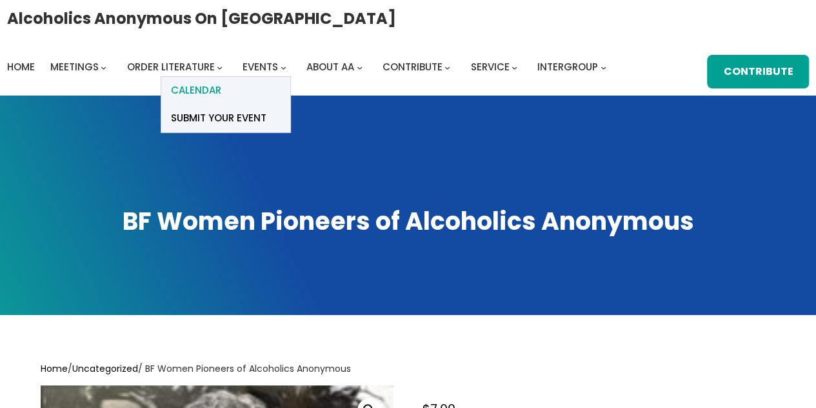
click at [225, 92] on link "Calendar" at bounding box center [225, 91] width 129 height 28
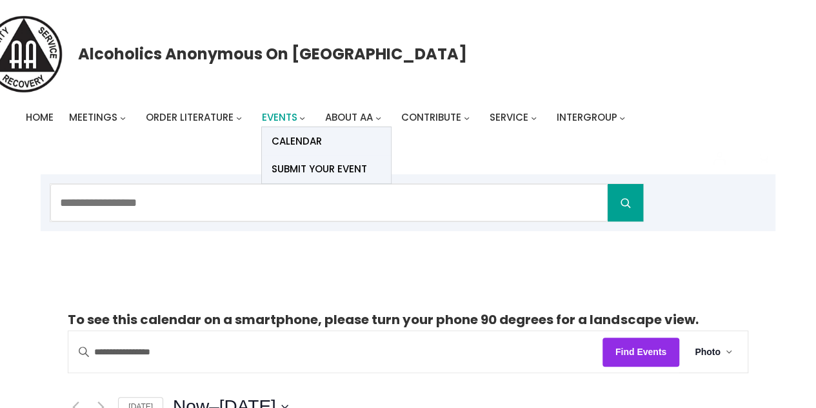
click at [274, 117] on span "Events" at bounding box center [279, 117] width 35 height 14
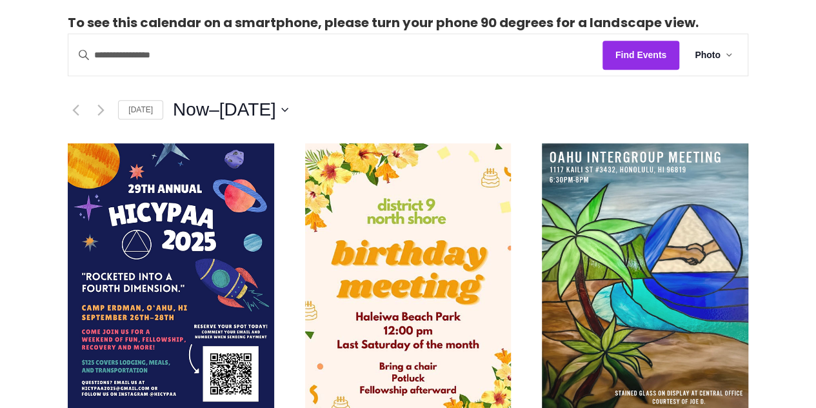
scroll to position [327, 0]
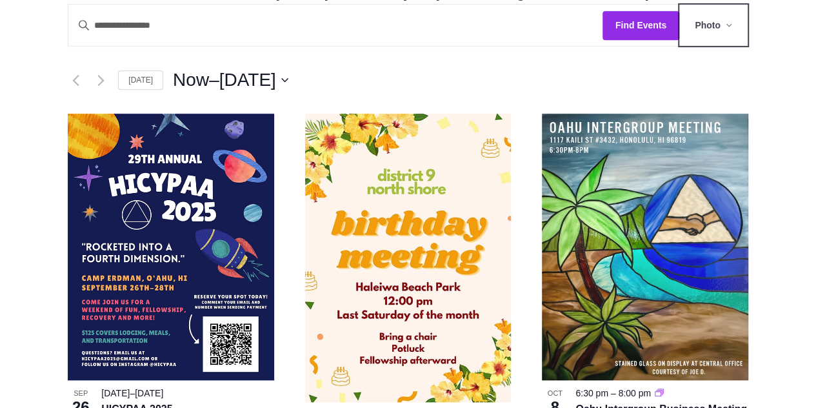
click at [725, 21] on button "Photo" at bounding box center [714, 25] width 68 height 41
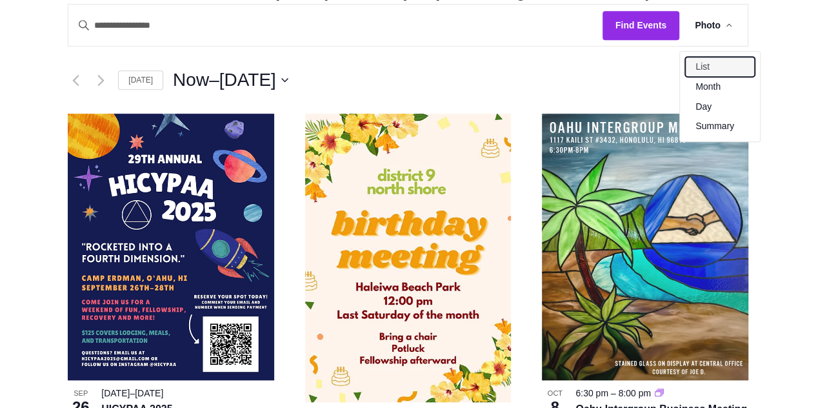
click at [706, 66] on span "List" at bounding box center [715, 66] width 39 height 15
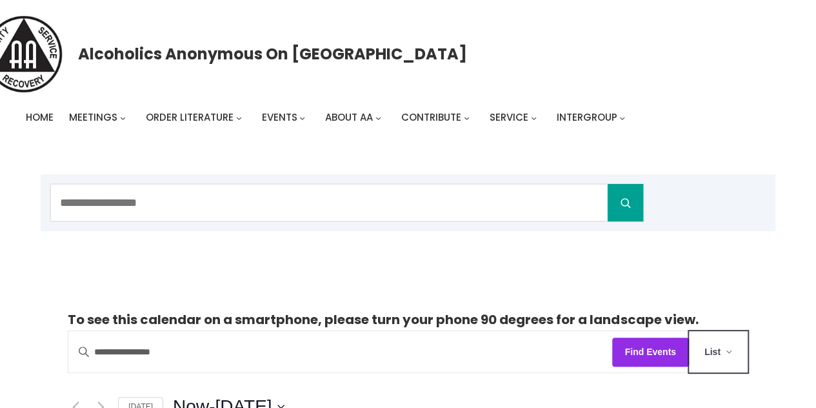
click at [729, 350] on icon at bounding box center [729, 352] width 6 height 4
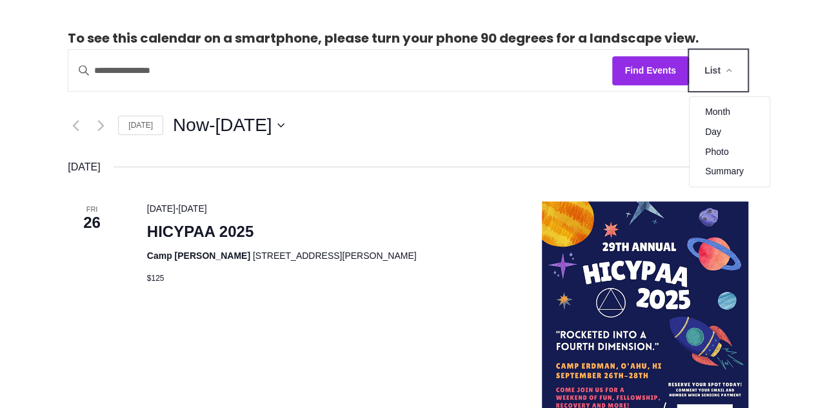
scroll to position [301, 0]
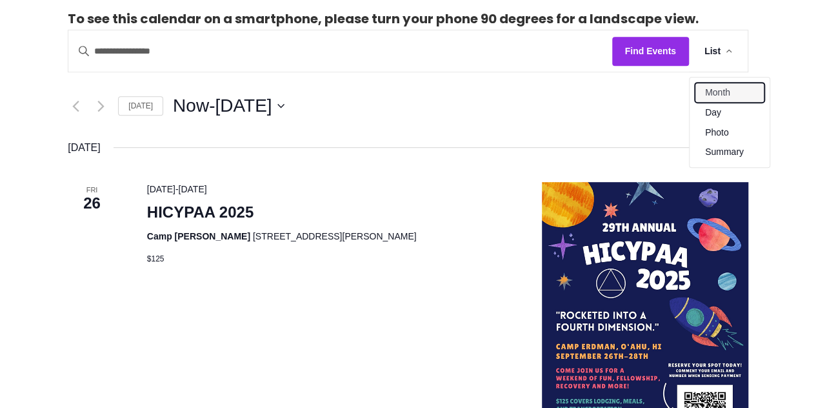
click at [716, 92] on span "Month" at bounding box center [724, 92] width 39 height 15
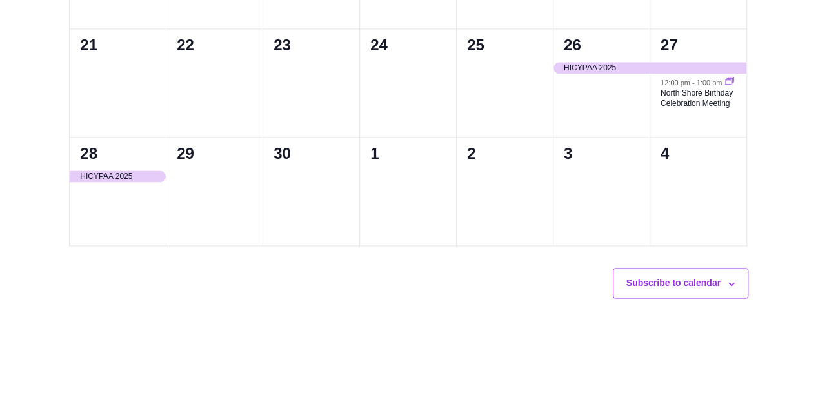
scroll to position [774, 0]
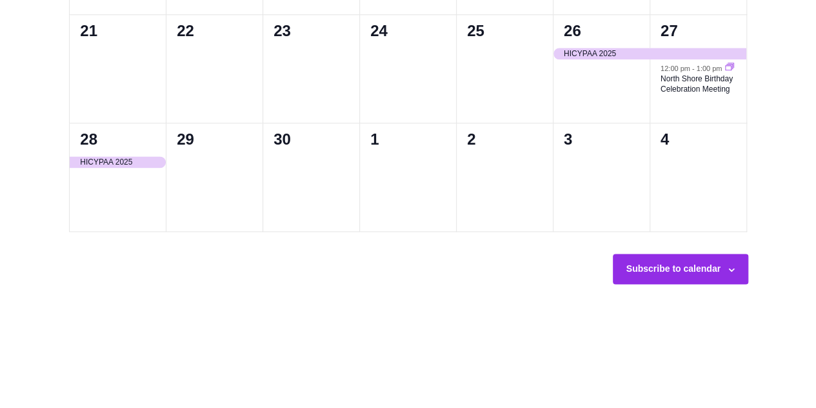
click at [729, 268] on icon at bounding box center [732, 270] width 6 height 4
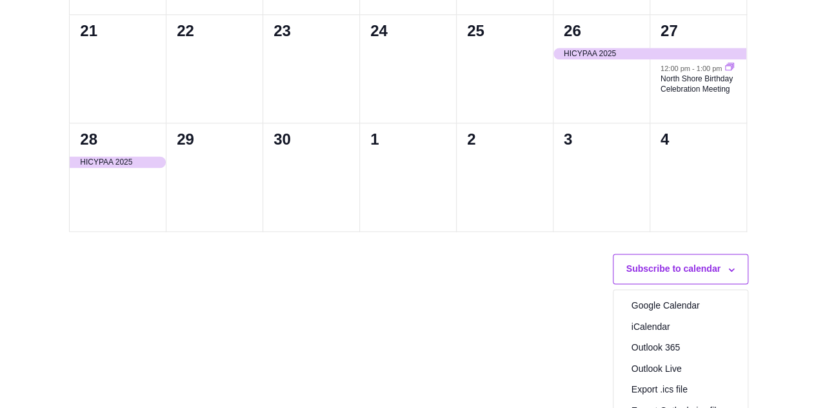
click at [774, 263] on section "35 events found. To see this calendar on a smartphone, please turn your phone 9…" at bounding box center [408, 9] width 735 height 1073
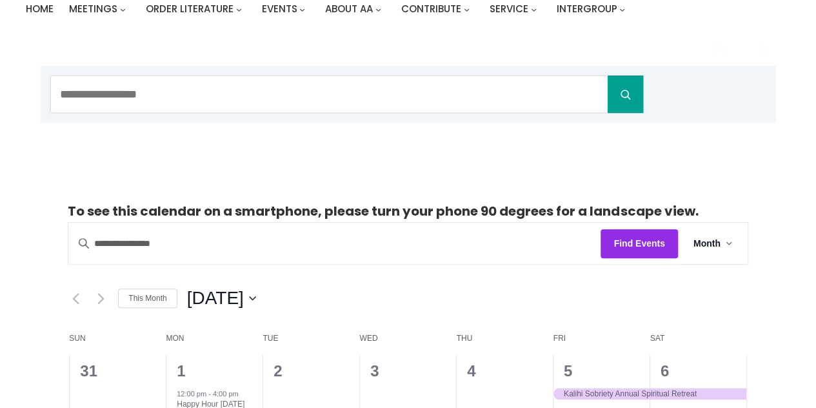
scroll to position [0, 0]
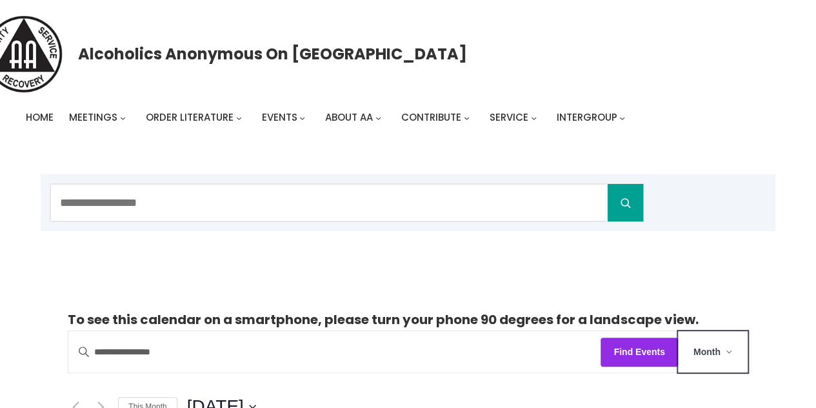
click at [731, 350] on icon at bounding box center [729, 351] width 5 height 3
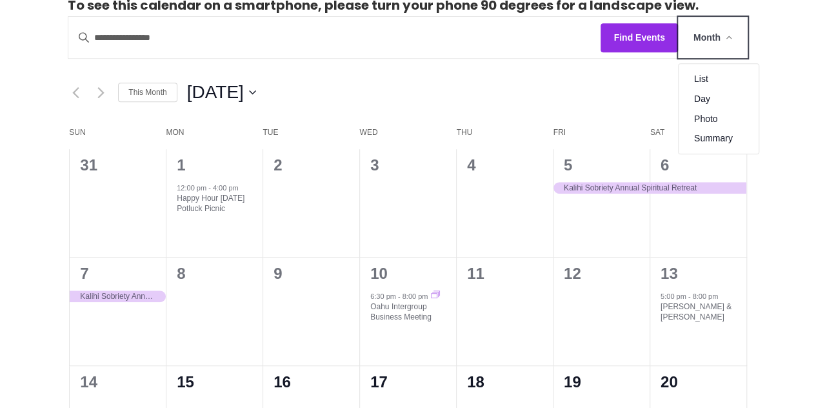
scroll to position [319, 0]
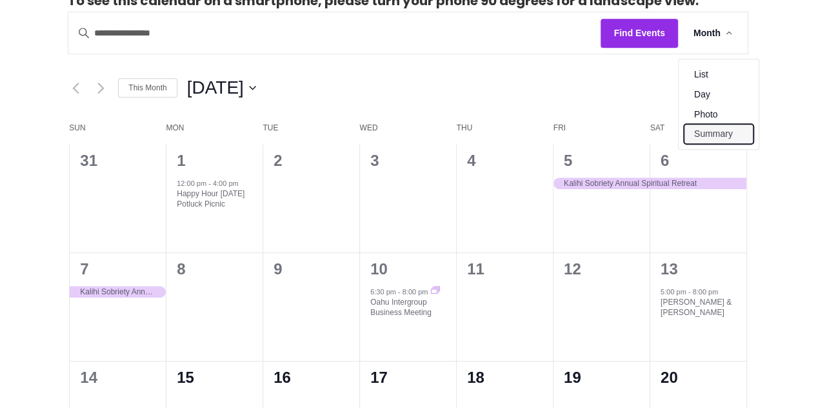
click at [716, 128] on span "Summary" at bounding box center [713, 133] width 39 height 15
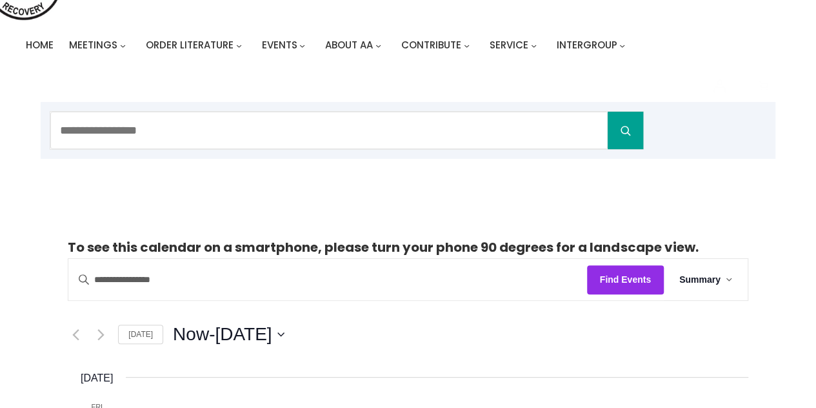
scroll to position [57, 0]
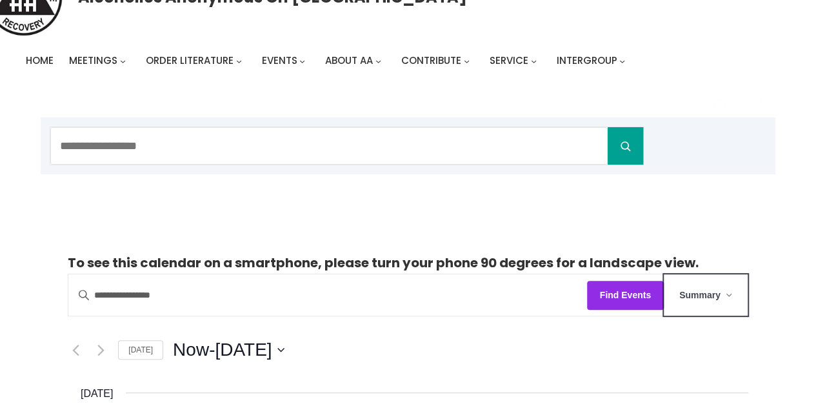
click at [729, 294] on icon at bounding box center [729, 295] width 5 height 3
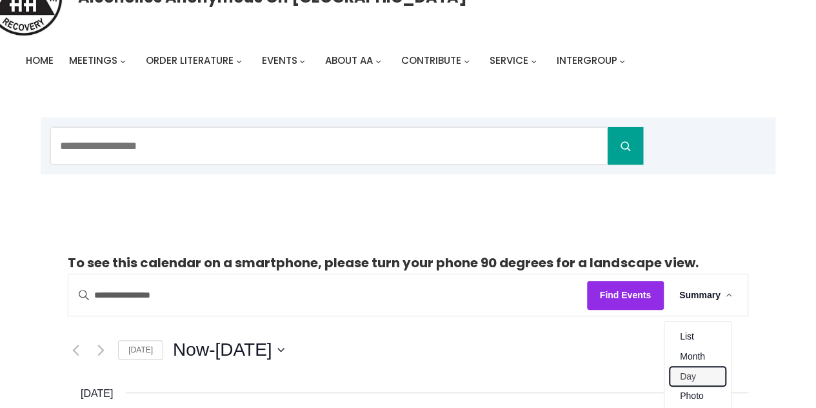
click at [696, 376] on span "Day" at bounding box center [692, 376] width 25 height 15
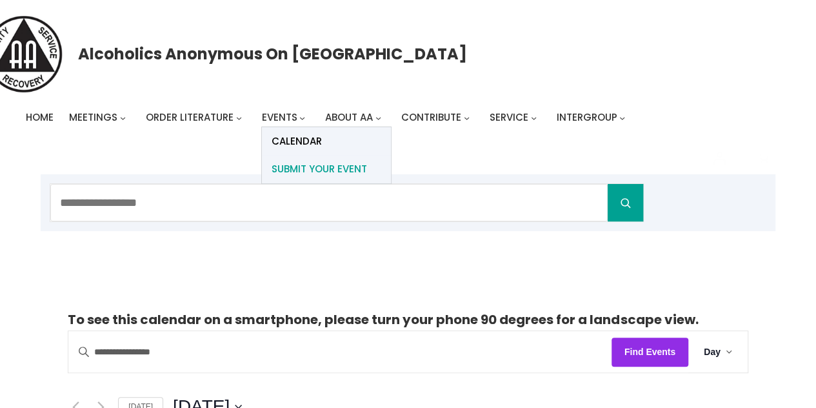
click at [286, 166] on span "Submit Your Event" at bounding box center [320, 169] width 96 height 18
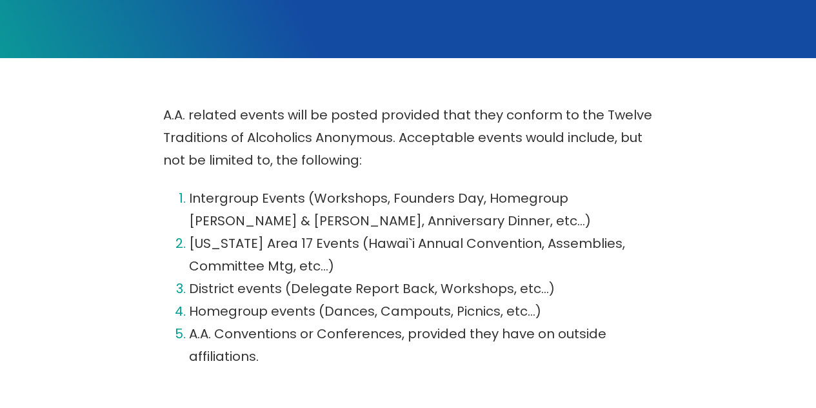
scroll to position [272, 0]
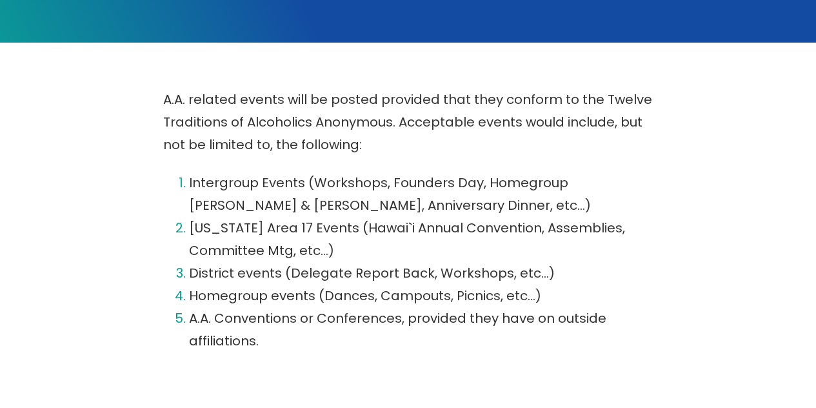
drag, startPoint x: 821, startPoint y: 72, endPoint x: 825, endPoint y: 153, distance: 81.4
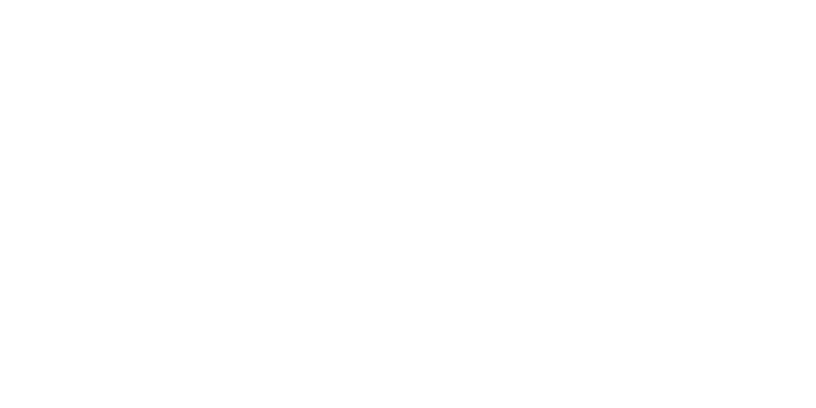
scroll to position [1280, 0]
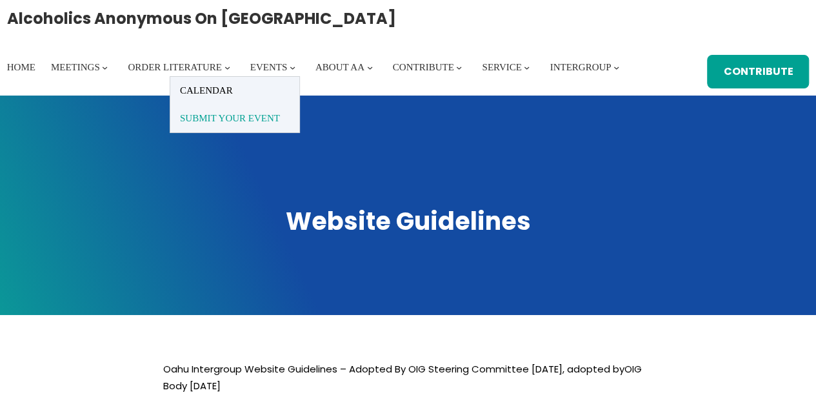
click at [246, 118] on span "Submit Your Event" at bounding box center [230, 118] width 100 height 18
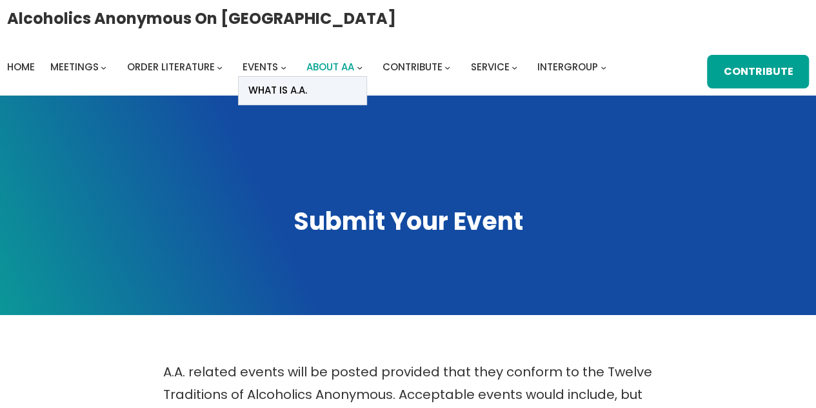
click at [319, 68] on span "About AA" at bounding box center [331, 67] width 48 height 14
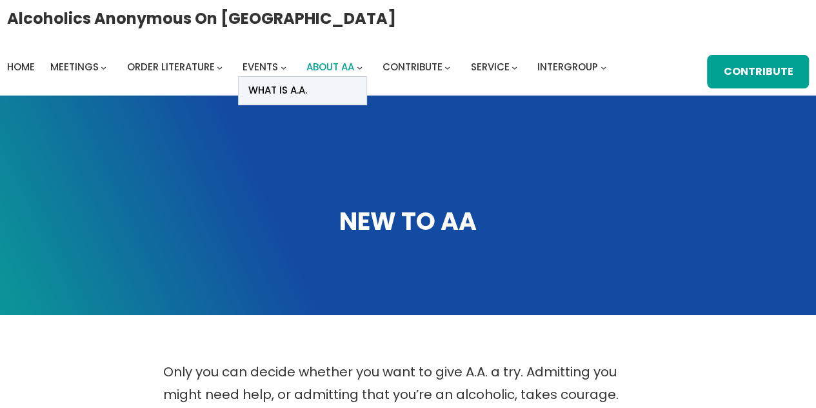
click at [334, 68] on span "About AA" at bounding box center [331, 67] width 48 height 14
click at [325, 95] on link "What Is A.A." at bounding box center [303, 91] width 128 height 28
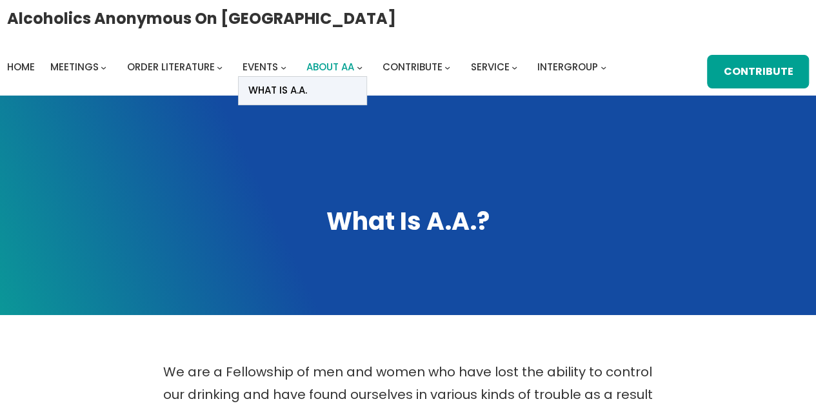
click at [330, 65] on span "About AA" at bounding box center [331, 67] width 48 height 14
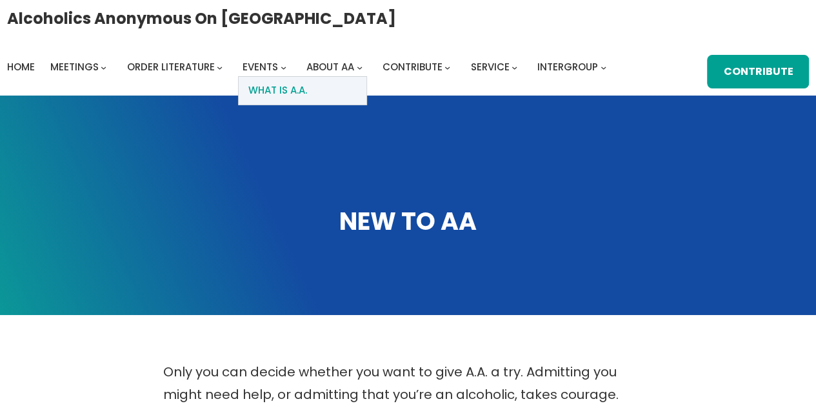
click at [314, 92] on link "What Is A.A." at bounding box center [303, 91] width 128 height 28
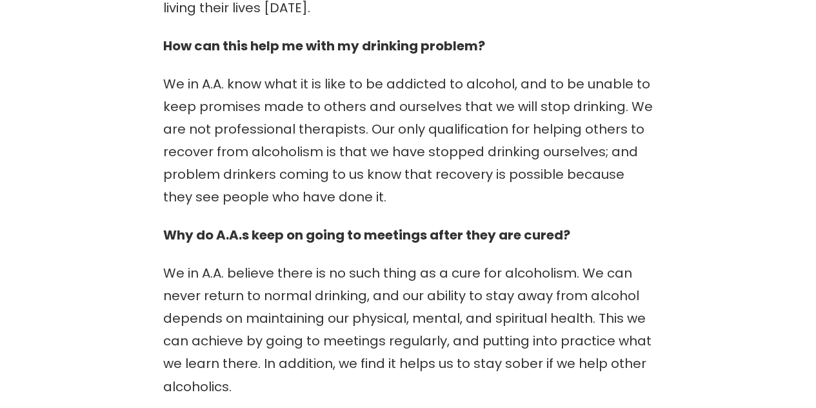
scroll to position [829, 0]
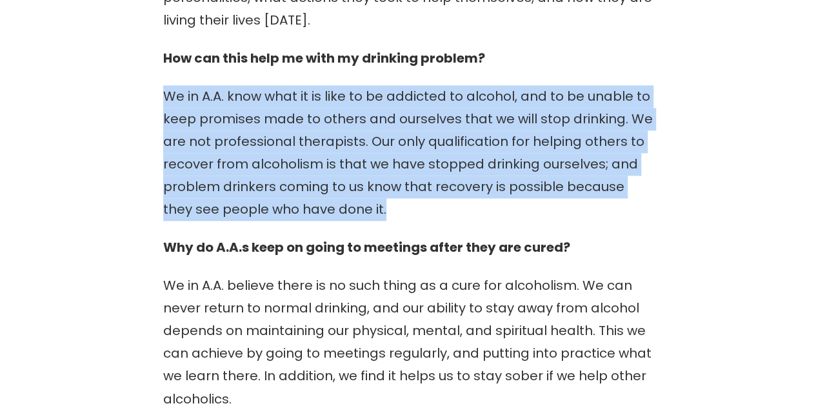
drag, startPoint x: 163, startPoint y: 95, endPoint x: 501, endPoint y: 204, distance: 355.3
click at [501, 204] on p "We in A.A. know what it is like to be addicted to alcohol, and to be unable to …" at bounding box center [408, 153] width 491 height 136
copy p "We in A.A. know what it is like to be addicted to alcohol, and to be unable to …"
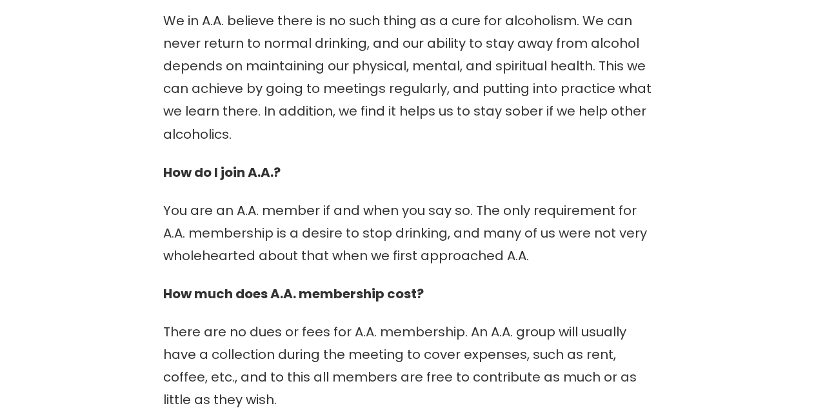
scroll to position [1096, 0]
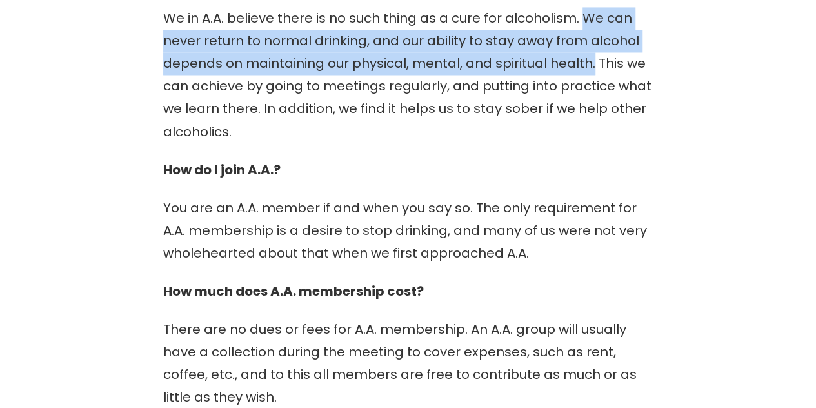
drag, startPoint x: 582, startPoint y: 13, endPoint x: 589, endPoint y: 68, distance: 55.2
click at [589, 68] on p "We in A.A. believe there is no such thing as a cure for alcoholism. We can neve…" at bounding box center [408, 75] width 491 height 136
copy p "We can never return to normal drinking, and our ability to stay away from alcoh…"
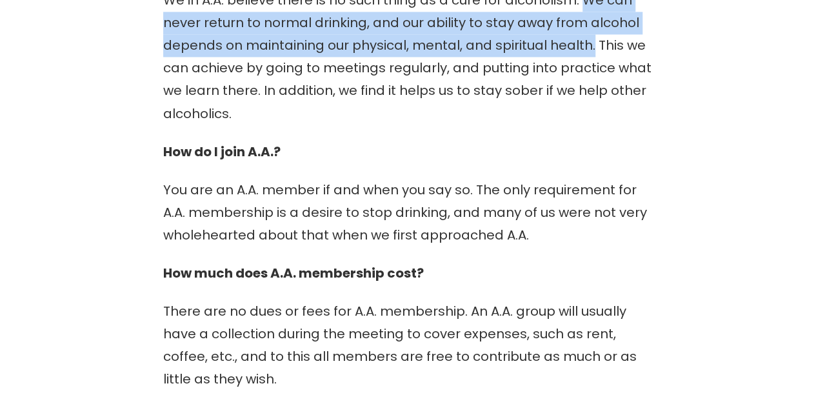
scroll to position [1117, 0]
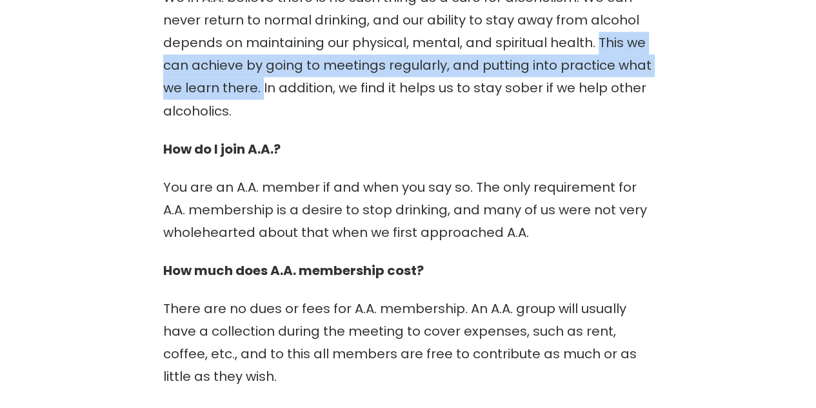
drag, startPoint x: 596, startPoint y: 42, endPoint x: 261, endPoint y: 88, distance: 338.2
click at [261, 88] on p "We in A.A. believe there is no such thing as a cure for alcoholism. We can neve…" at bounding box center [408, 54] width 491 height 136
copy p "This we can achieve by going to meetings regularly, and putting into practice w…"
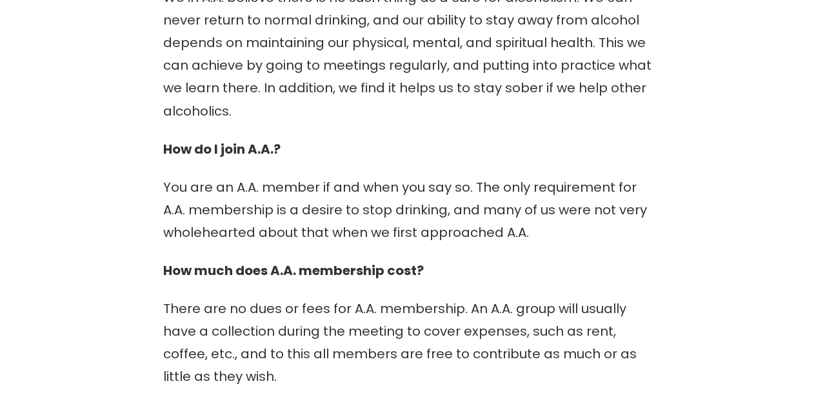
click at [309, 117] on p "We in A.A. believe there is no such thing as a cure for alcoholism. We can neve…" at bounding box center [408, 54] width 491 height 136
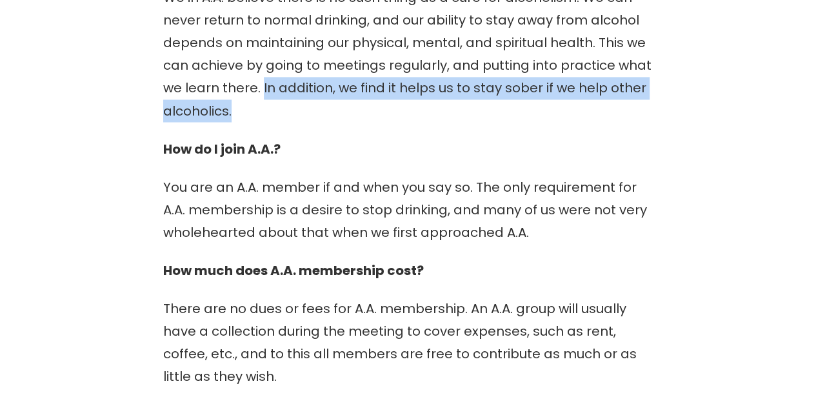
drag, startPoint x: 259, startPoint y: 87, endPoint x: 456, endPoint y: 117, distance: 198.4
click at [456, 117] on p "We in A.A. believe there is no such thing as a cure for alcoholism. We can neve…" at bounding box center [408, 54] width 491 height 136
copy p "In addition, we find it helps us to stay sober if we help other alcoholics."
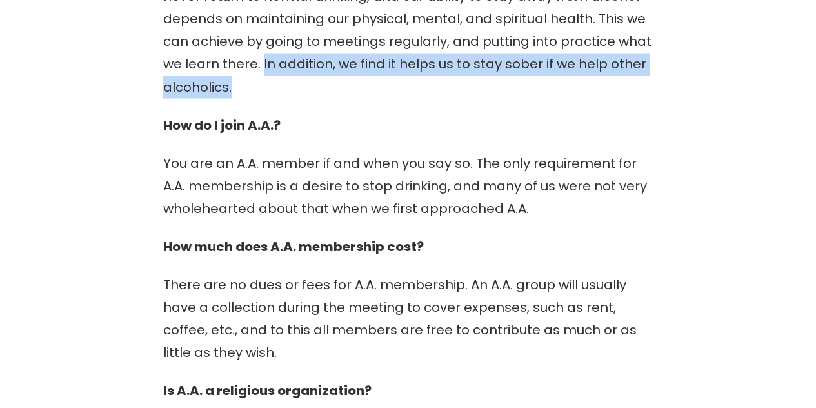
scroll to position [1147, 0]
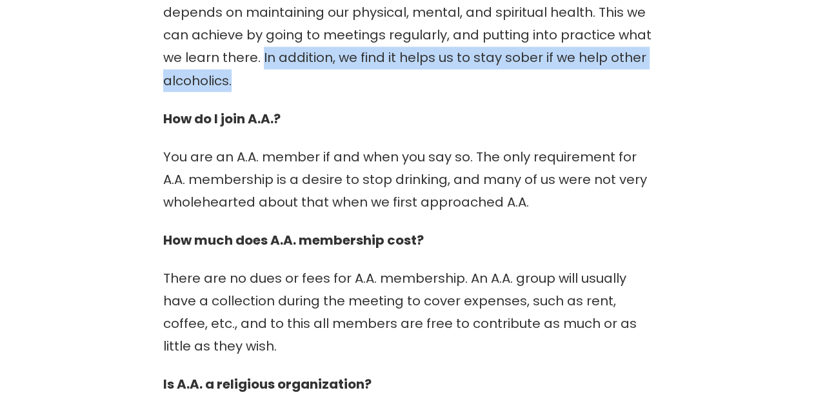
copy p "In addition, we find it helps us to stay sober if we help other alcoholics."
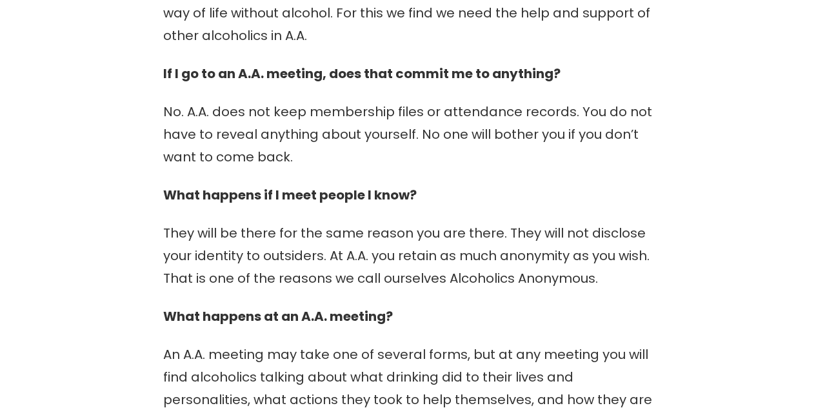
scroll to position [0, 0]
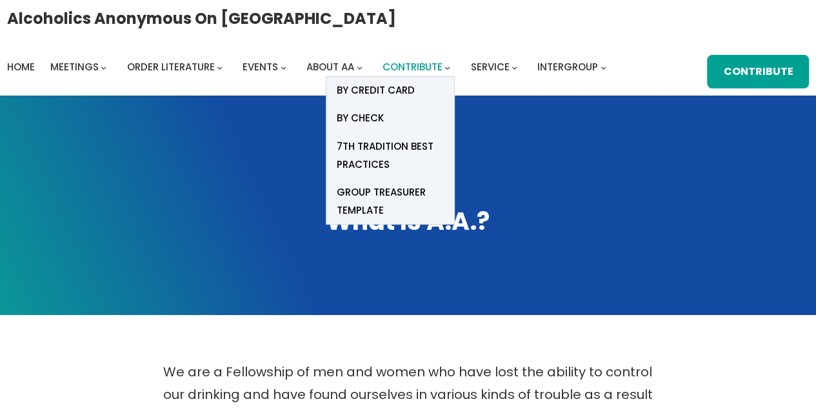
click at [394, 66] on span "Contribute" at bounding box center [413, 67] width 60 height 14
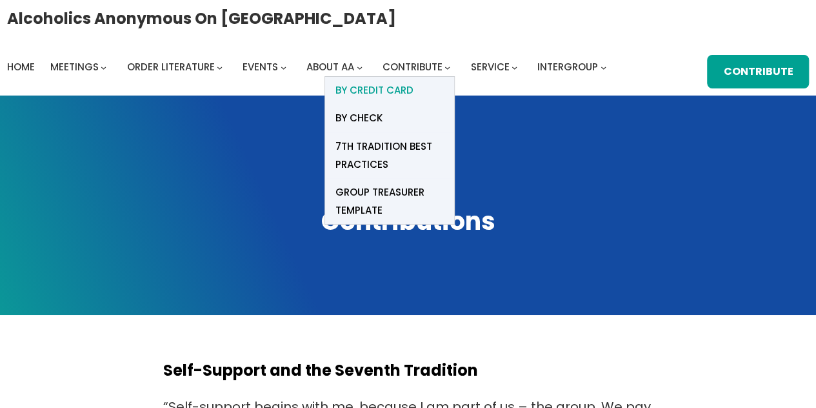
click at [390, 91] on span "BY Credit card" at bounding box center [374, 90] width 78 height 18
click at [404, 69] on span "Contribute" at bounding box center [413, 67] width 60 height 14
click at [392, 92] on span "BY Credit card" at bounding box center [374, 90] width 78 height 18
click at [396, 91] on span "BY Credit card" at bounding box center [374, 90] width 78 height 18
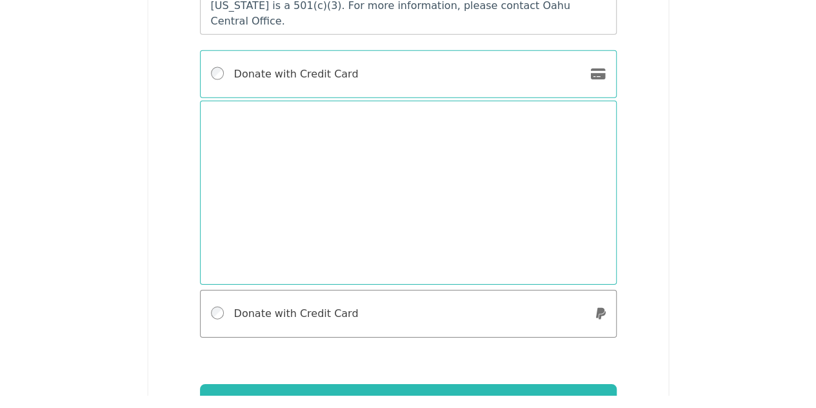
scroll to position [1952, 0]
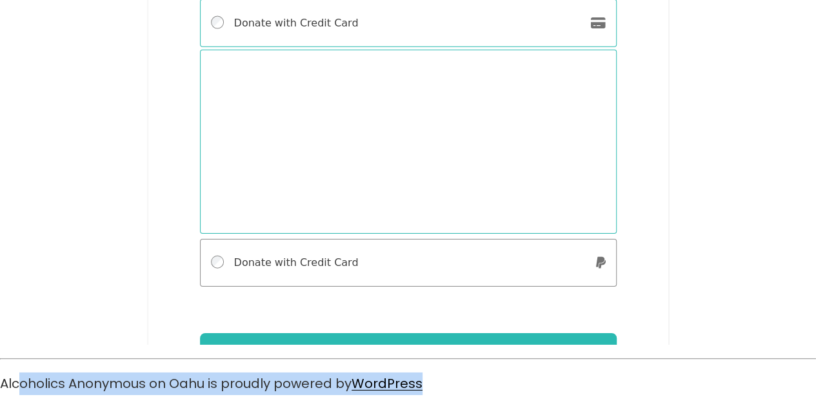
drag, startPoint x: 3, startPoint y: 383, endPoint x: 484, endPoint y: 389, distance: 481.5
click at [484, 389] on p "Alcoholics Anonymous on Oahu is proudly powered by WordPress" at bounding box center [408, 383] width 816 height 23
copy p "Alcoholics Anonymous on Oahu is proudly powered by WordPress"
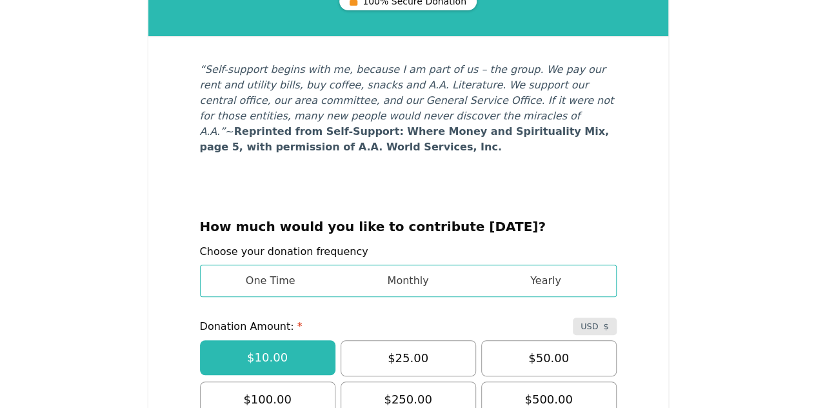
scroll to position [0, 0]
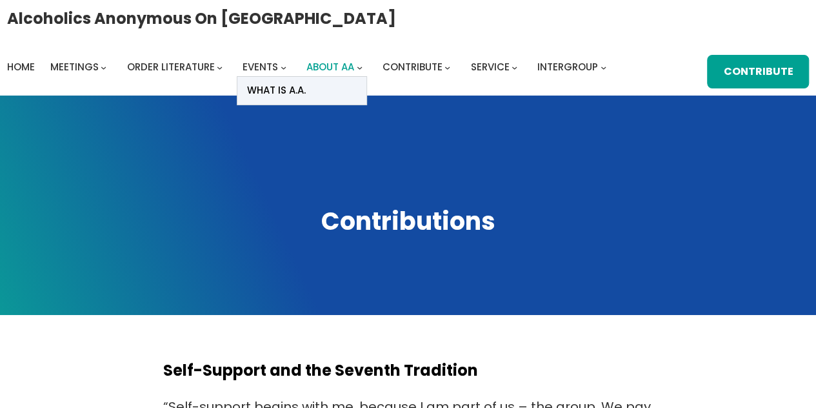
click at [327, 65] on span "About AA" at bounding box center [331, 67] width 48 height 14
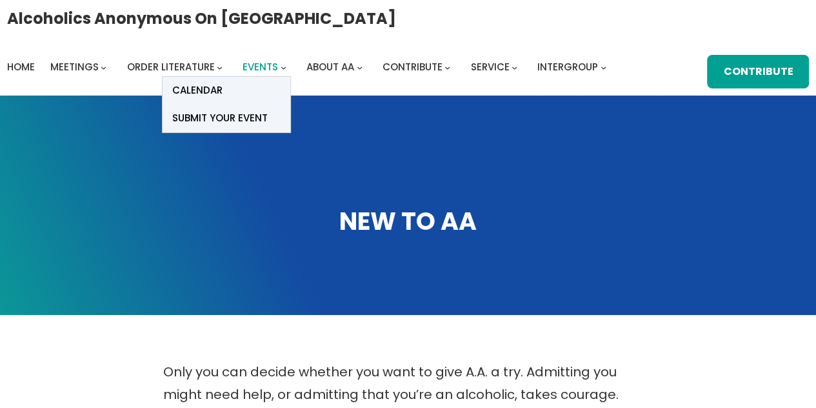
click at [255, 64] on span "Events" at bounding box center [260, 67] width 35 height 14
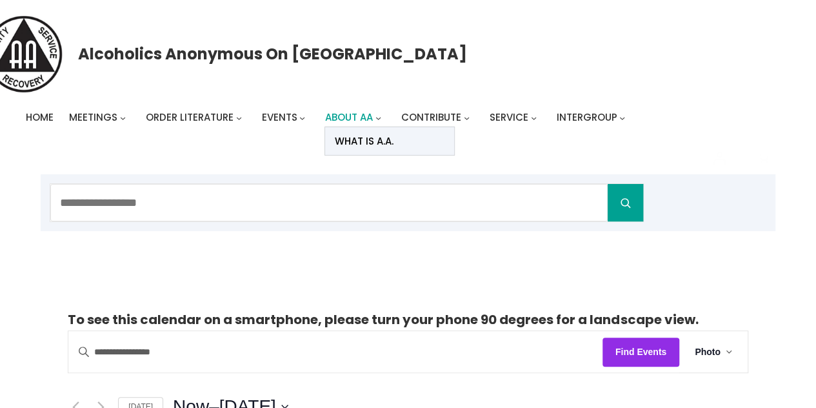
click at [347, 117] on span "About AA" at bounding box center [349, 117] width 48 height 14
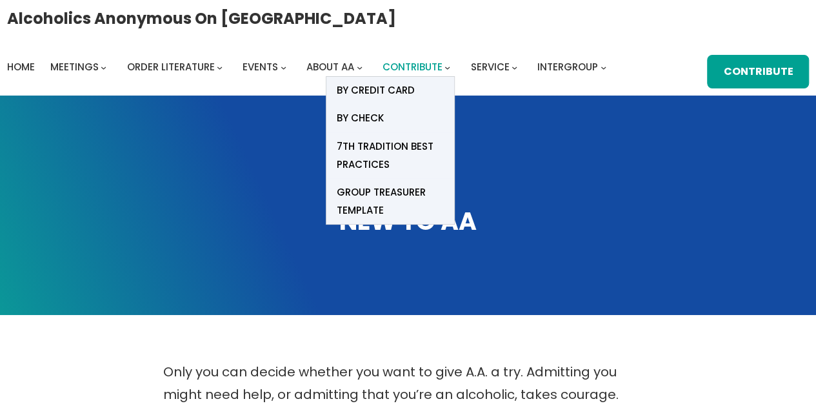
click at [414, 66] on span "Contribute" at bounding box center [413, 67] width 60 height 14
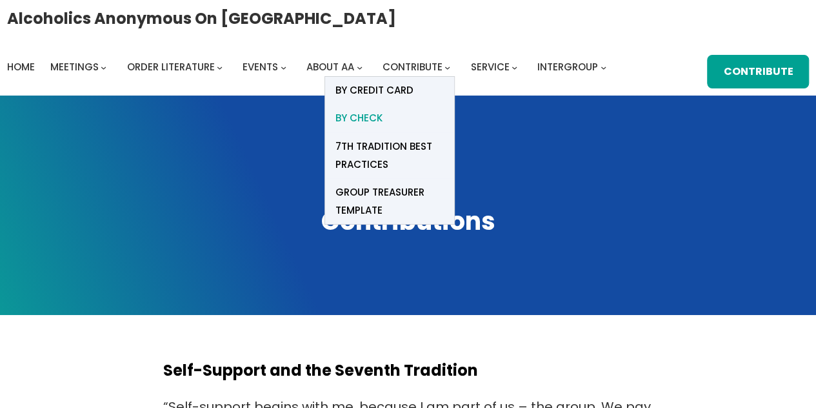
click at [376, 120] on span "BY CHECK" at bounding box center [358, 118] width 47 height 18
click at [372, 121] on span "BY CHECK" at bounding box center [358, 118] width 47 height 18
click at [430, 66] on span "Contribute" at bounding box center [413, 67] width 60 height 14
click at [402, 88] on span "BY Credit card" at bounding box center [374, 90] width 78 height 18
click at [372, 121] on span "BY CHECK" at bounding box center [358, 118] width 47 height 18
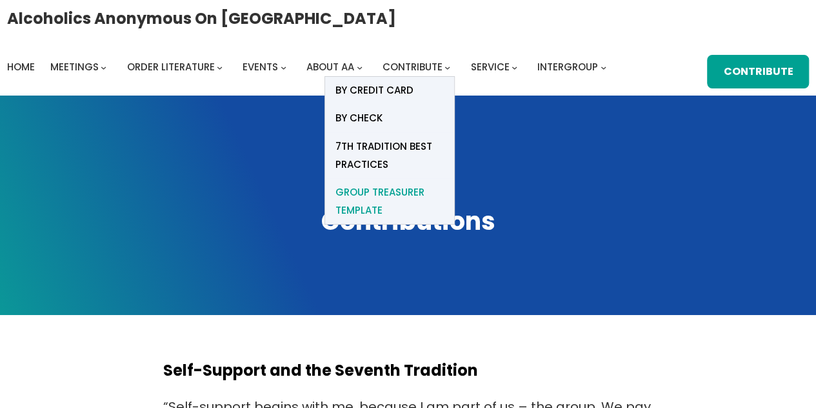
click at [390, 189] on span "Group Treasurer Template" at bounding box center [390, 201] width 110 height 36
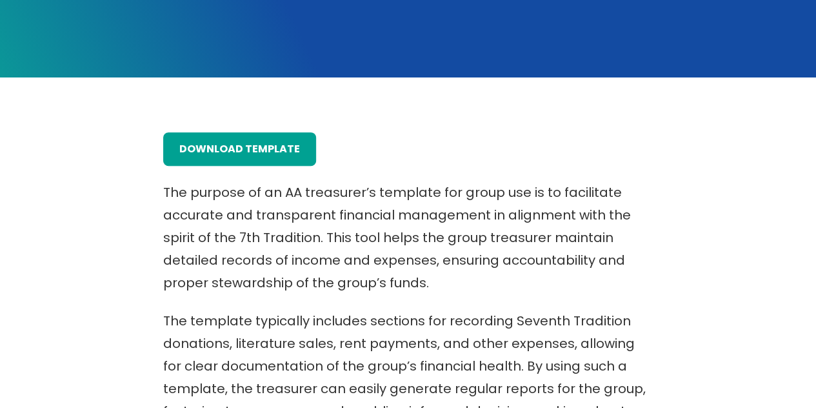
scroll to position [223, 0]
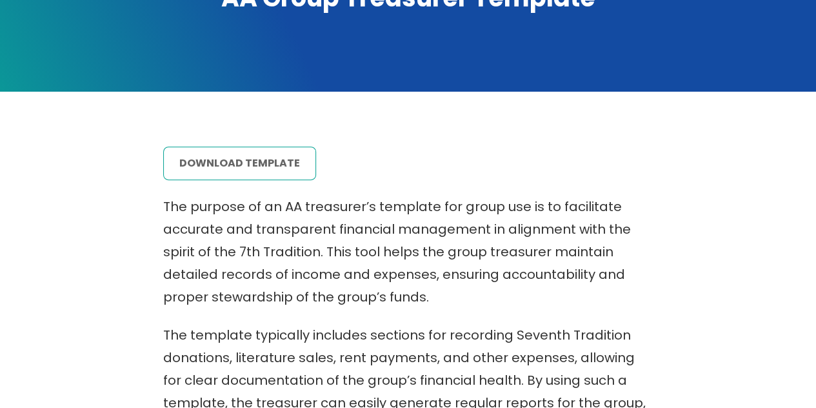
click at [296, 174] on link "download template" at bounding box center [239, 164] width 153 height 34
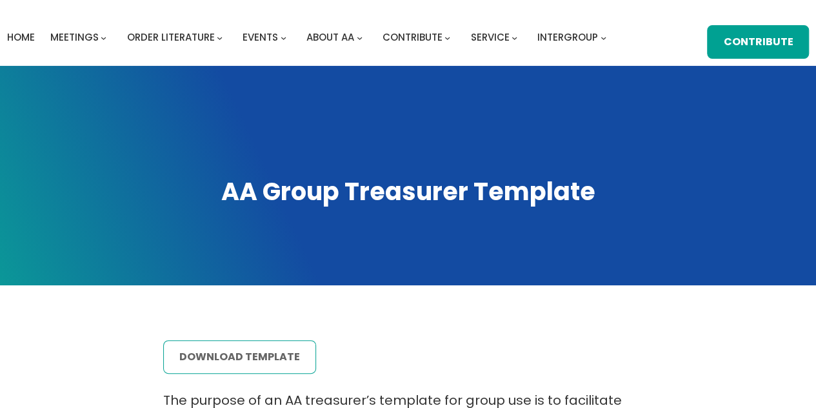
scroll to position [0, 0]
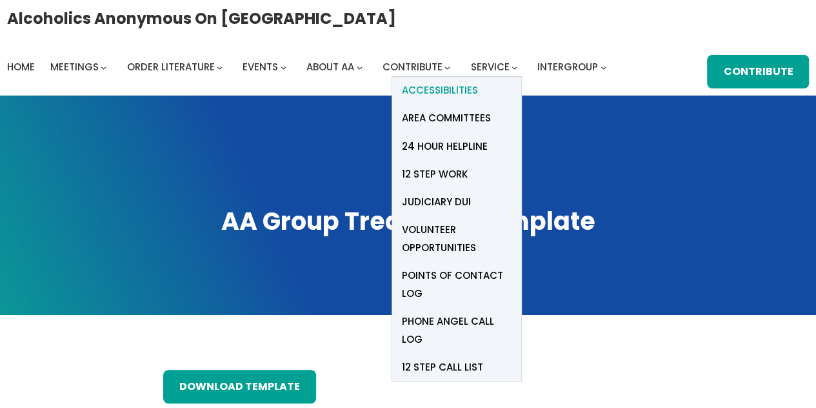
click at [467, 92] on span "Accessibilities" at bounding box center [440, 90] width 76 height 18
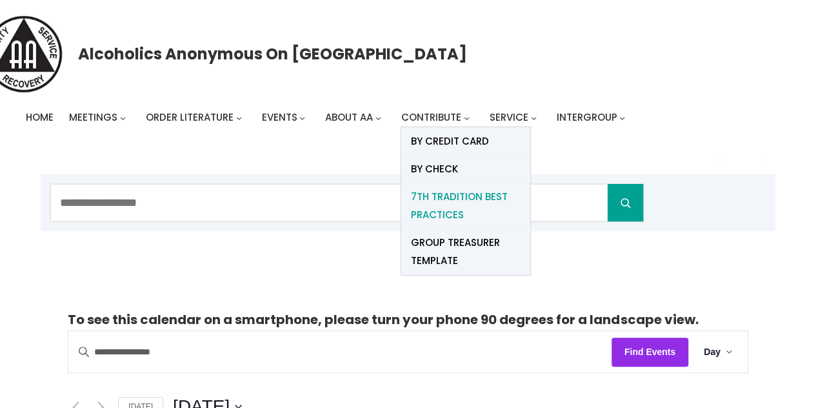
click at [430, 198] on span "7th Tradition Best Practices" at bounding box center [466, 206] width 110 height 36
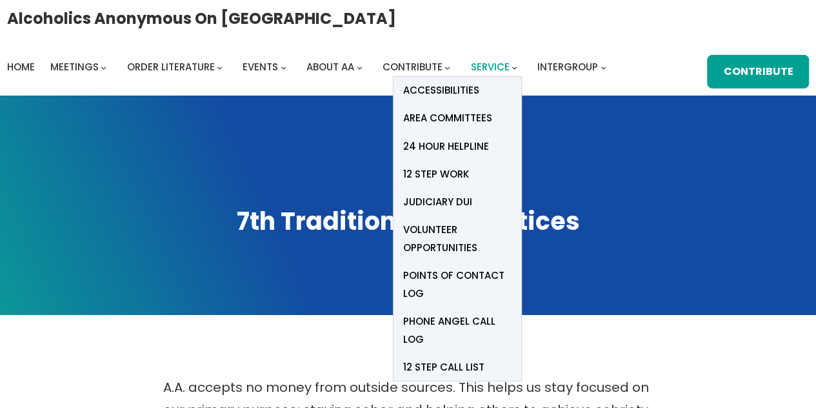
click at [480, 66] on span "Service" at bounding box center [490, 67] width 39 height 14
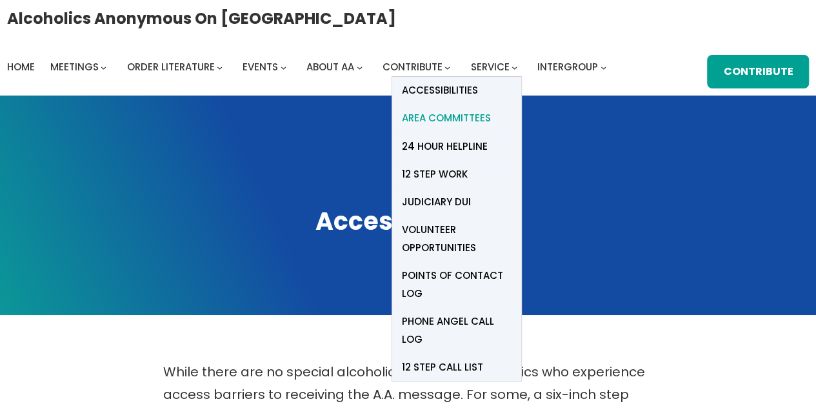
click at [452, 117] on span "Area Committees" at bounding box center [446, 118] width 89 height 18
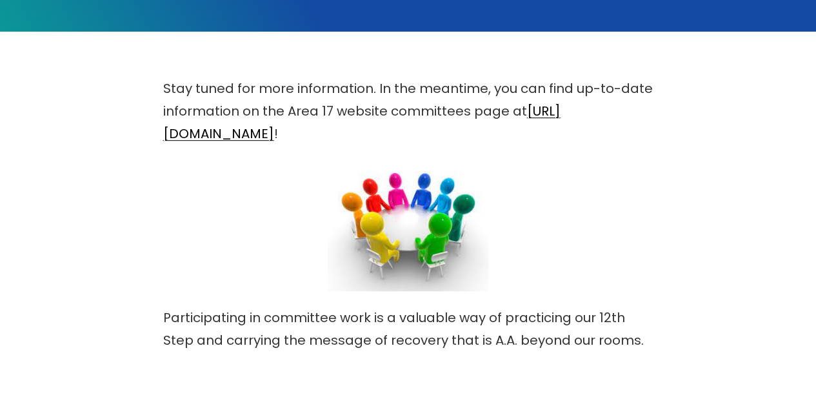
scroll to position [282, 0]
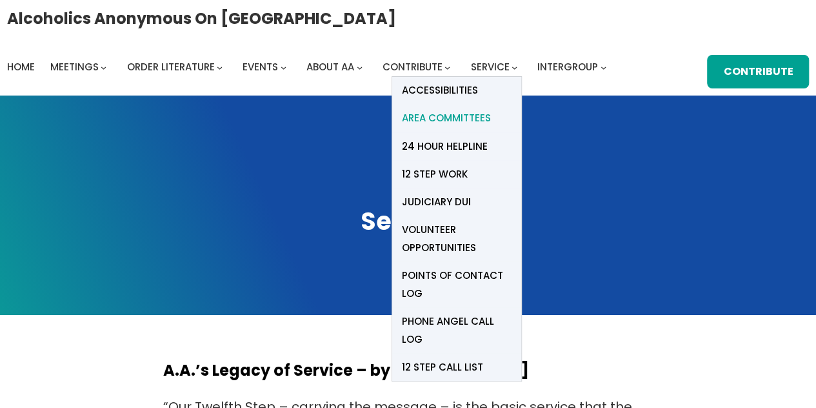
click at [474, 118] on span "Area Committees" at bounding box center [446, 118] width 89 height 18
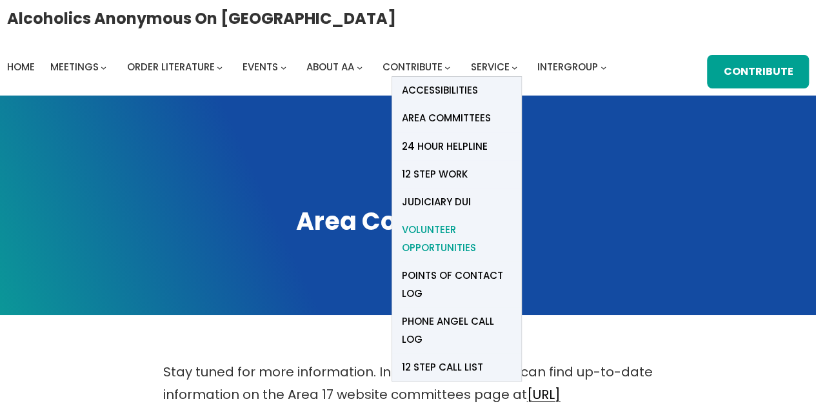
click at [437, 230] on span "Volunteer Opportunities" at bounding box center [457, 239] width 110 height 36
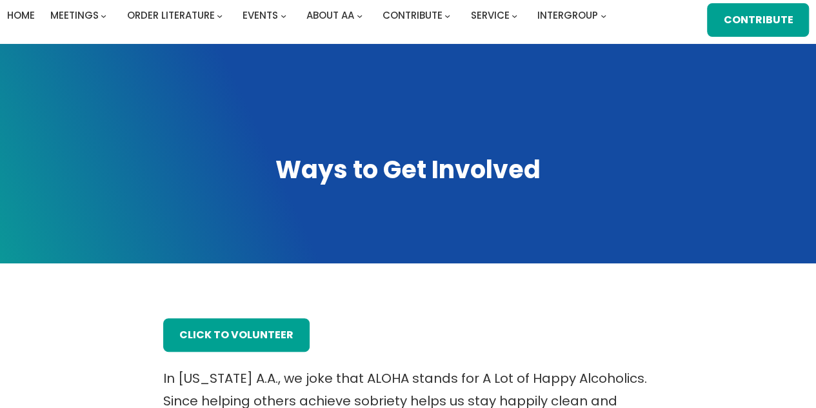
scroll to position [50, 0]
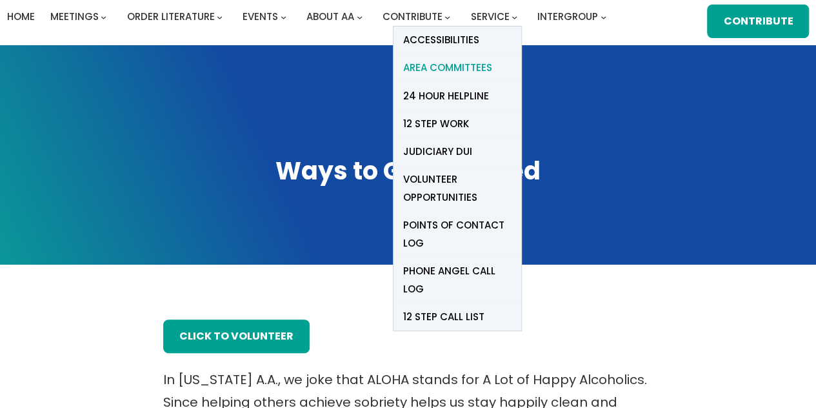
click at [461, 70] on span "Area Committees" at bounding box center [447, 68] width 89 height 18
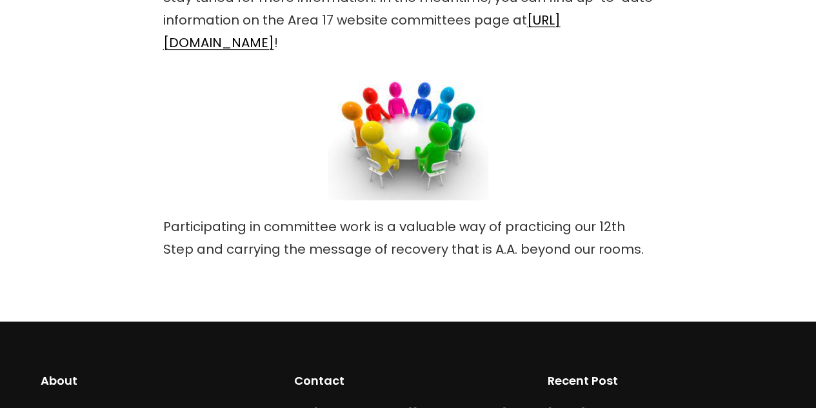
scroll to position [375, 0]
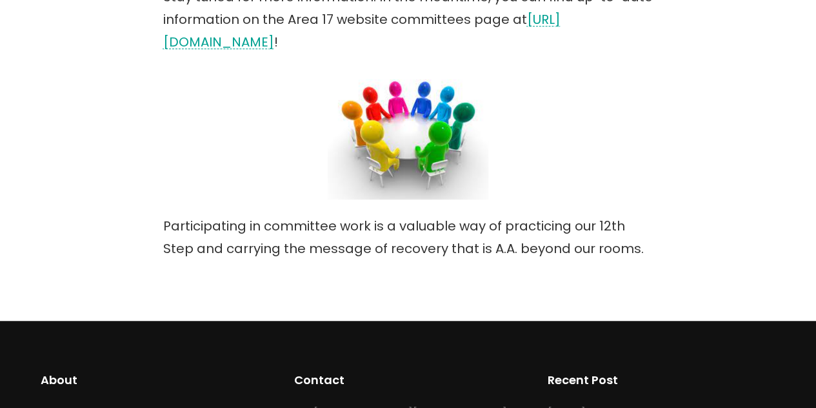
click at [392, 41] on link "https://area17aa.org/area-committees" at bounding box center [362, 30] width 398 height 41
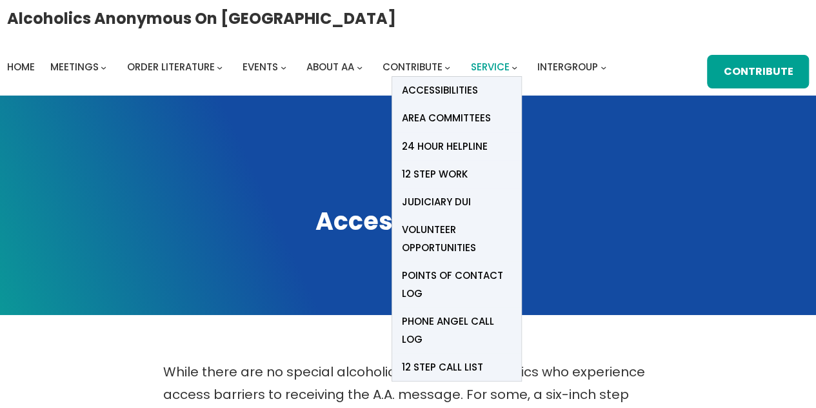
click at [487, 70] on span "Service" at bounding box center [490, 67] width 39 height 14
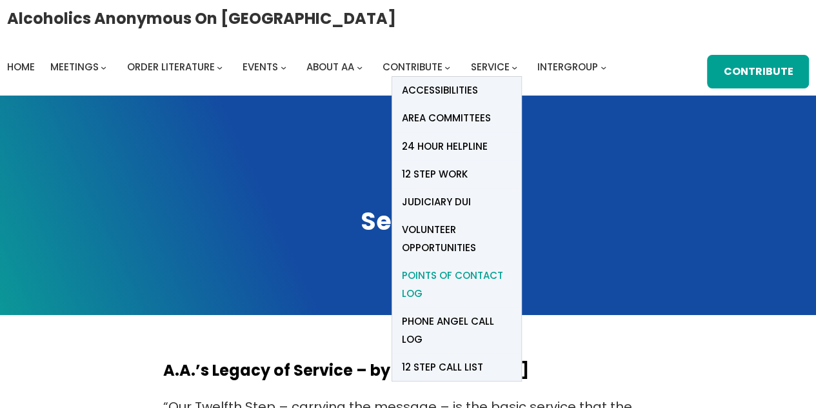
click at [454, 276] on span "Points of Contact Log" at bounding box center [457, 285] width 110 height 36
click at [450, 274] on span "Points of Contact Log" at bounding box center [457, 285] width 110 height 36
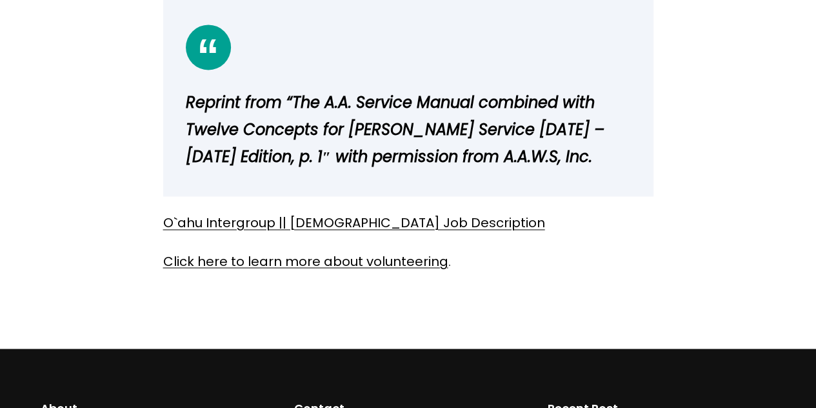
scroll to position [997, 0]
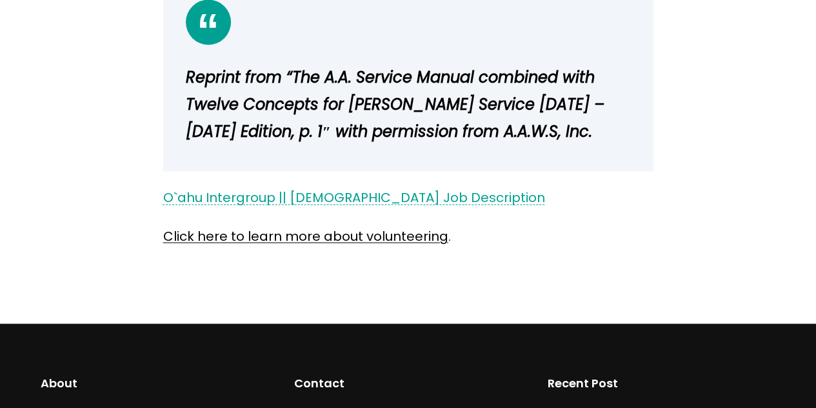
click at [383, 197] on link "O`ahu Intergroup || Volunteer Job Description" at bounding box center [354, 197] width 382 height 18
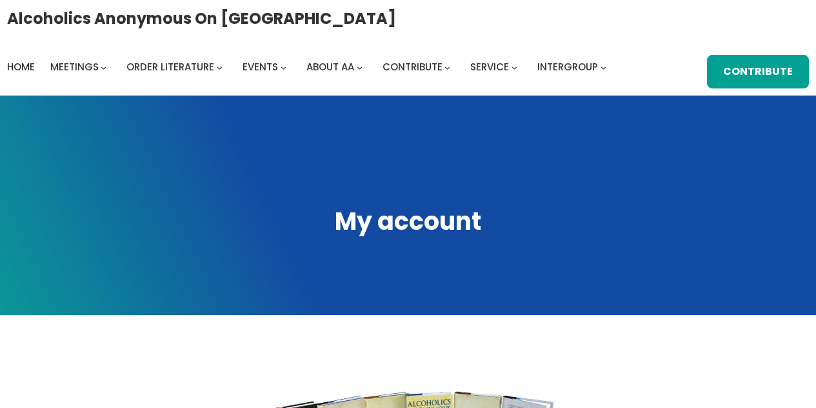
scroll to position [288, 0]
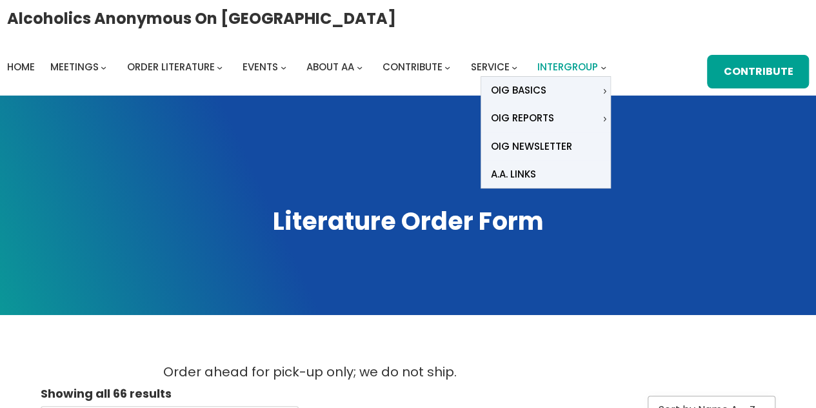
click at [554, 68] on span "Intergroup" at bounding box center [568, 67] width 61 height 14
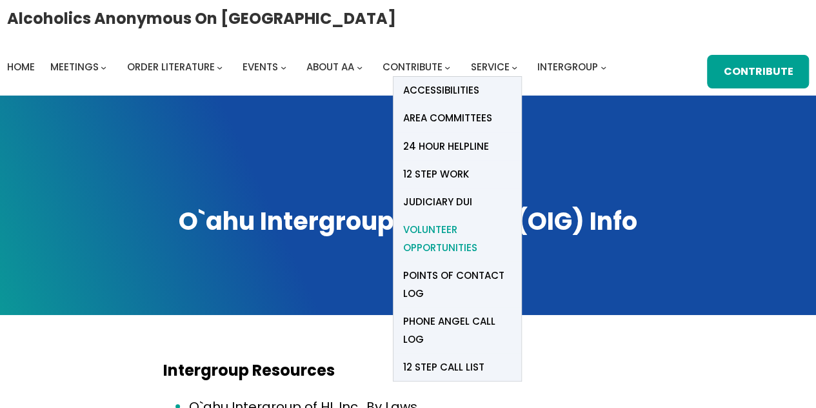
click at [456, 233] on span "Volunteer Opportunities" at bounding box center [457, 239] width 108 height 36
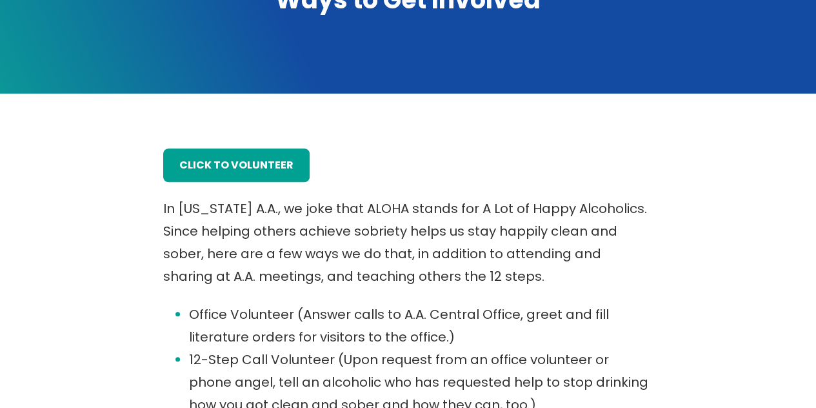
scroll to position [207, 0]
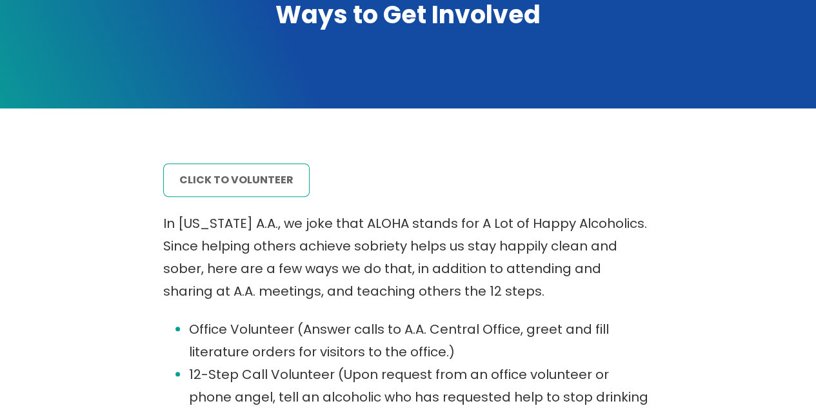
click at [266, 180] on link "click to volunteer" at bounding box center [236, 180] width 147 height 34
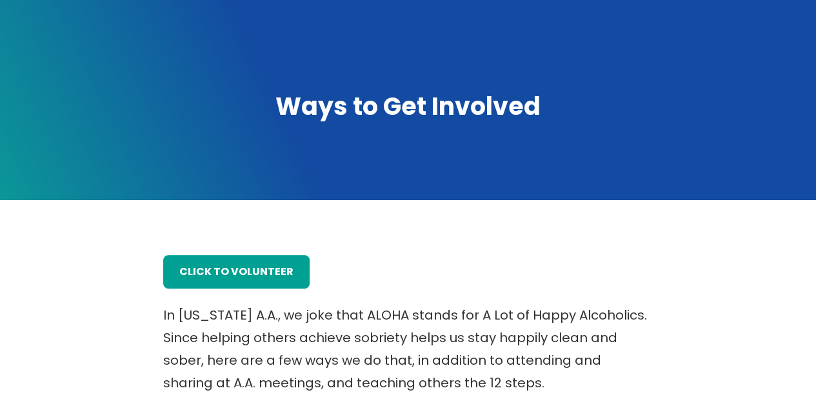
scroll to position [0, 0]
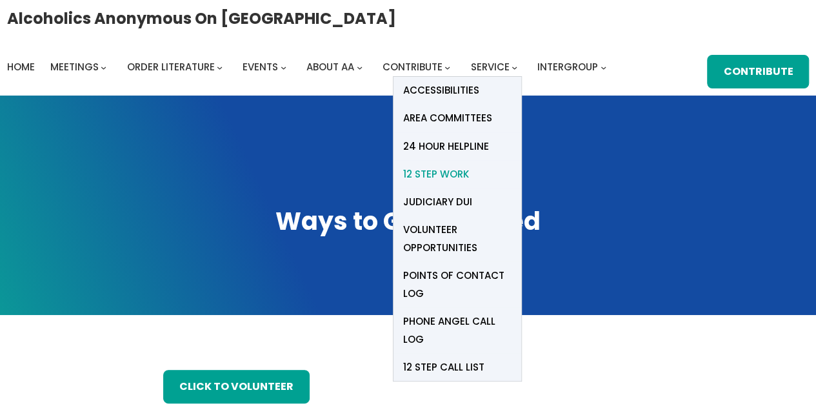
click at [458, 175] on span "12 Step Work" at bounding box center [436, 174] width 66 height 18
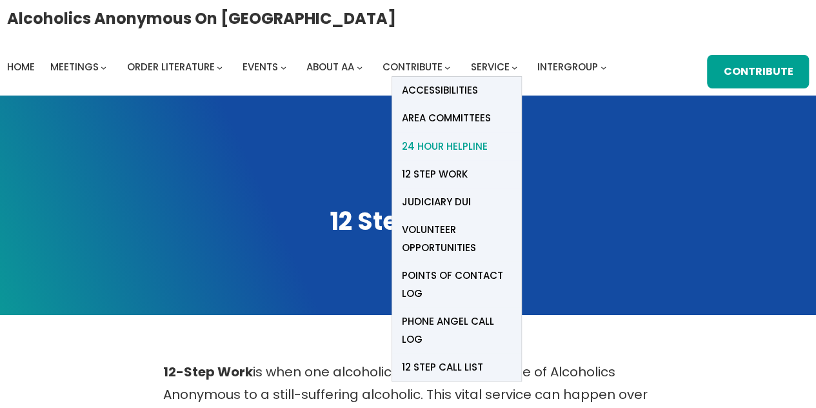
click at [462, 148] on span "24 Hour Helpline" at bounding box center [445, 146] width 86 height 18
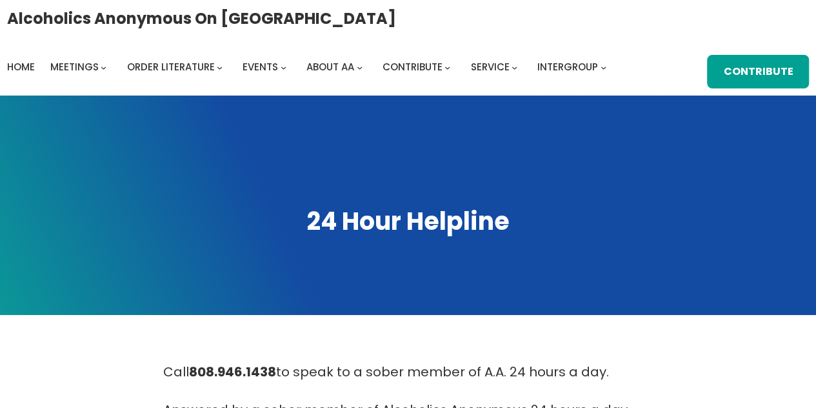
drag, startPoint x: 820, startPoint y: 88, endPoint x: 807, endPoint y: 50, distance: 41.0
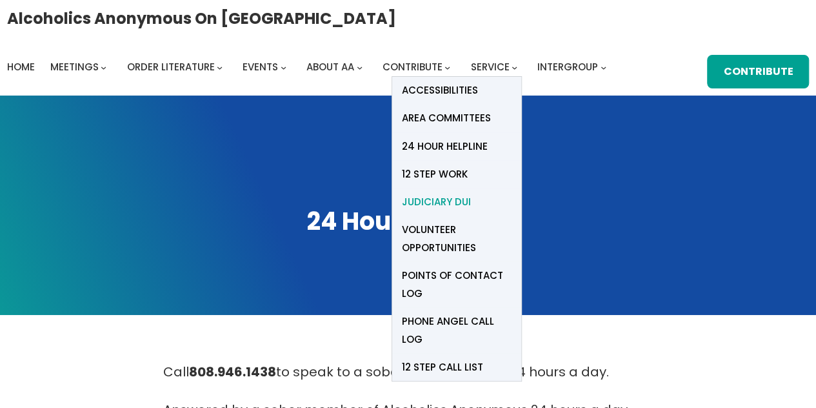
click at [452, 199] on span "Judiciary DUI" at bounding box center [436, 202] width 69 height 18
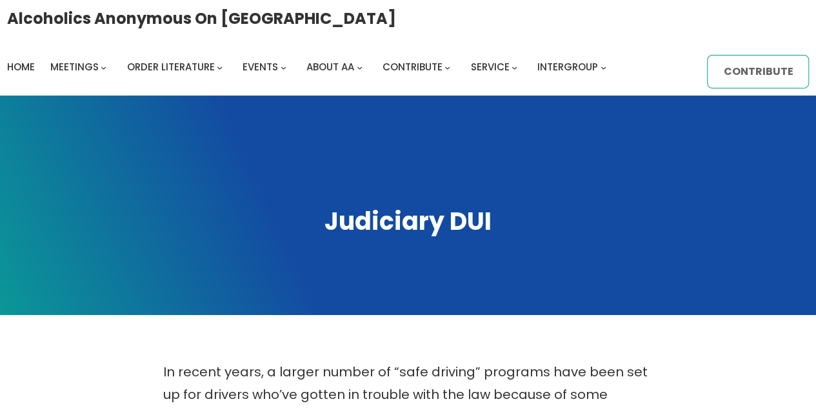
drag, startPoint x: 818, startPoint y: 74, endPoint x: 787, endPoint y: 61, distance: 32.7
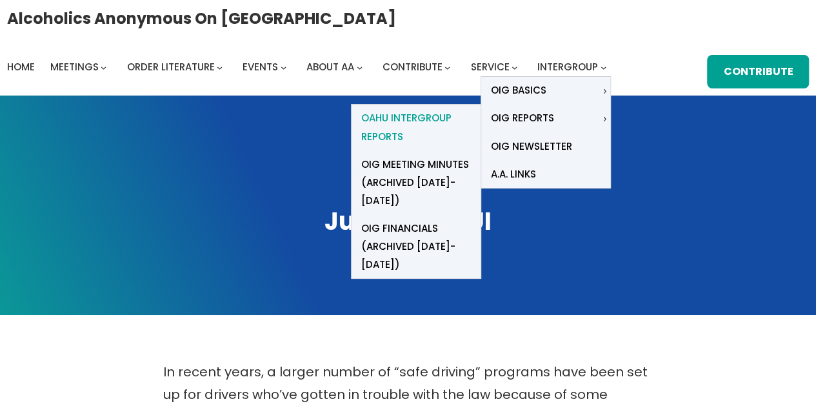
click at [392, 120] on span "Oahu Intergroup Reports" at bounding box center [416, 127] width 110 height 36
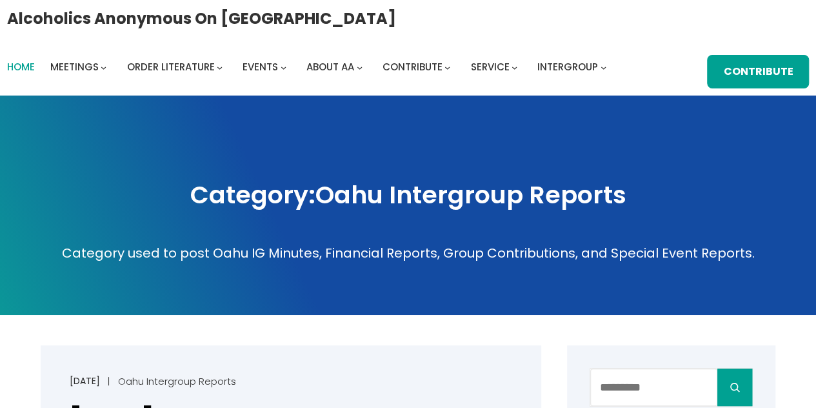
click at [13, 66] on span "Home" at bounding box center [21, 67] width 28 height 14
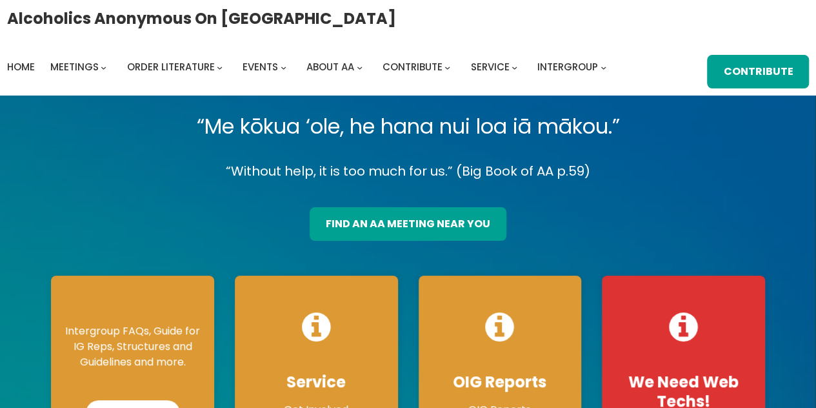
click at [145, 310] on div "Intergroup FAQs, Guide for IG Reps, Structures and Guidelines and more. Read Mo…" at bounding box center [132, 374] width 163 height 197
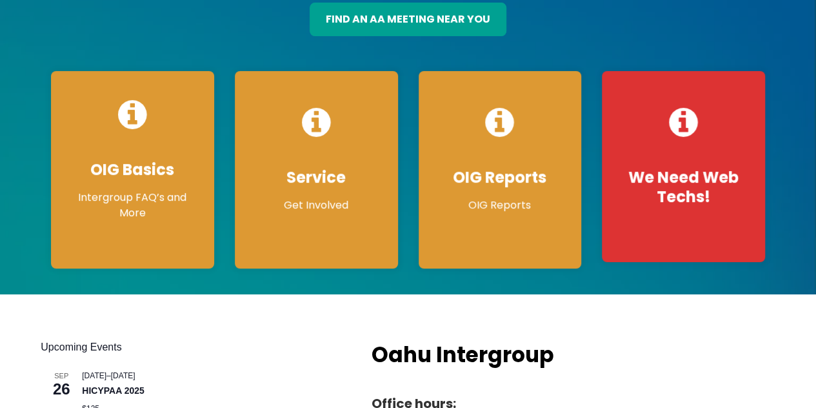
scroll to position [219, 0]
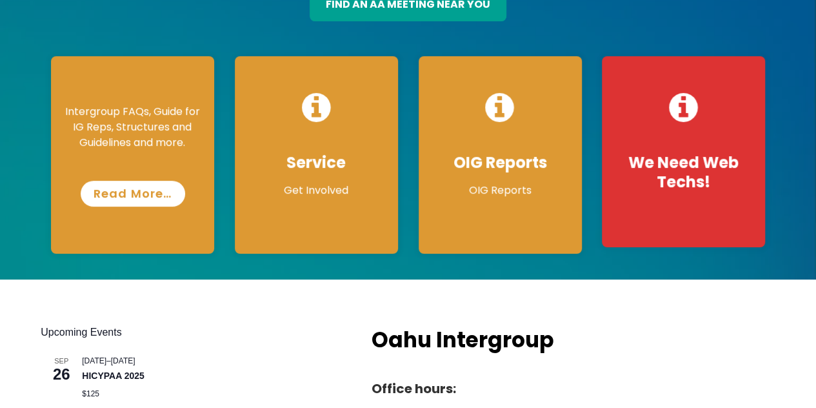
click at [120, 197] on link "Read More…" at bounding box center [133, 194] width 105 height 26
